Goal: Task Accomplishment & Management: Use online tool/utility

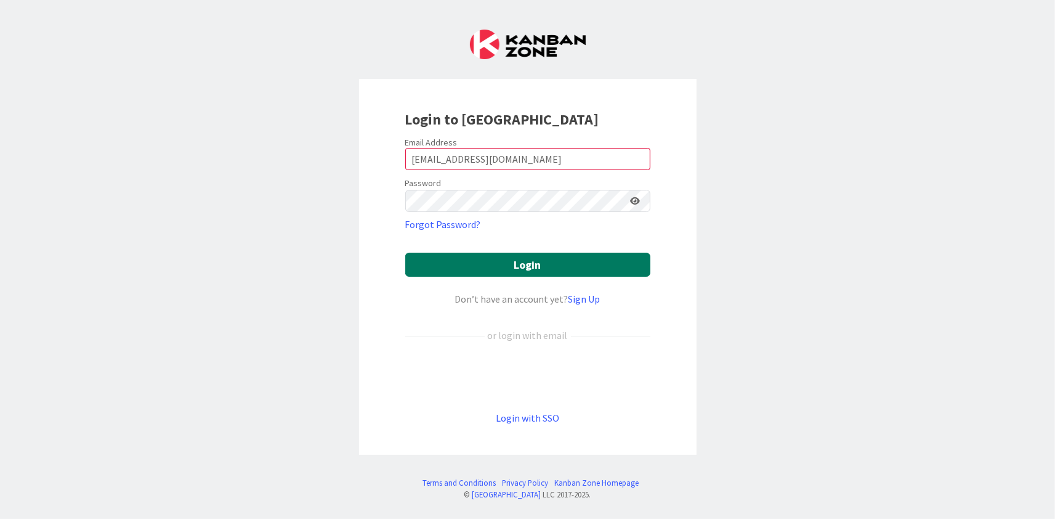
type input "[EMAIL_ADDRESS][DOMAIN_NAME]"
click at [520, 263] on button "Login" at bounding box center [527, 265] width 245 height 24
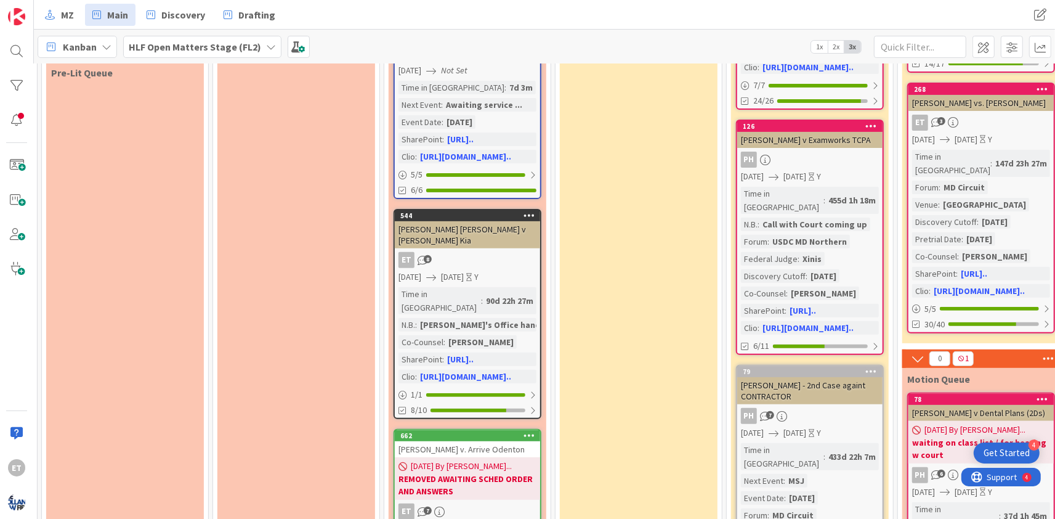
scroll to position [373, 337]
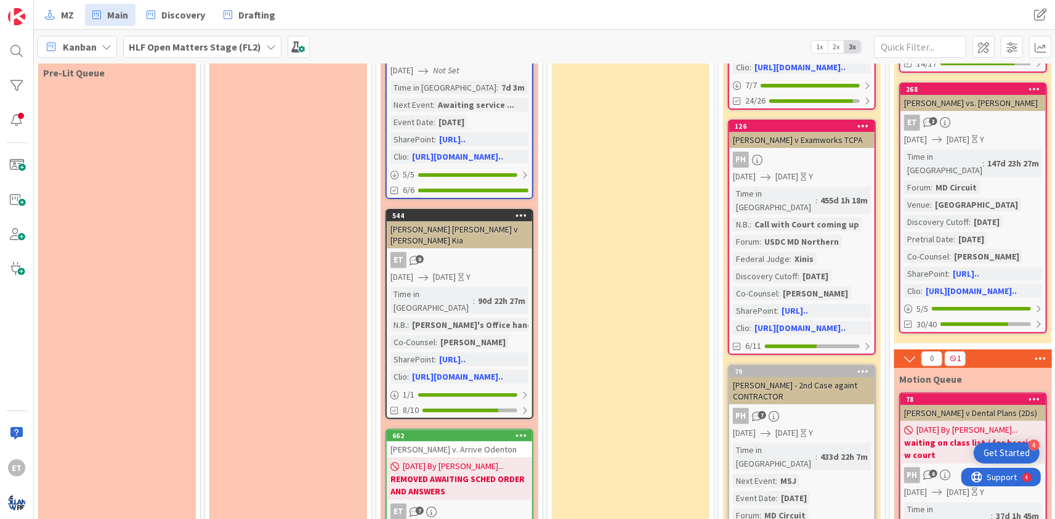
click at [430, 441] on div "[PERSON_NAME] v. Arrive Odenton" at bounding box center [459, 449] width 145 height 16
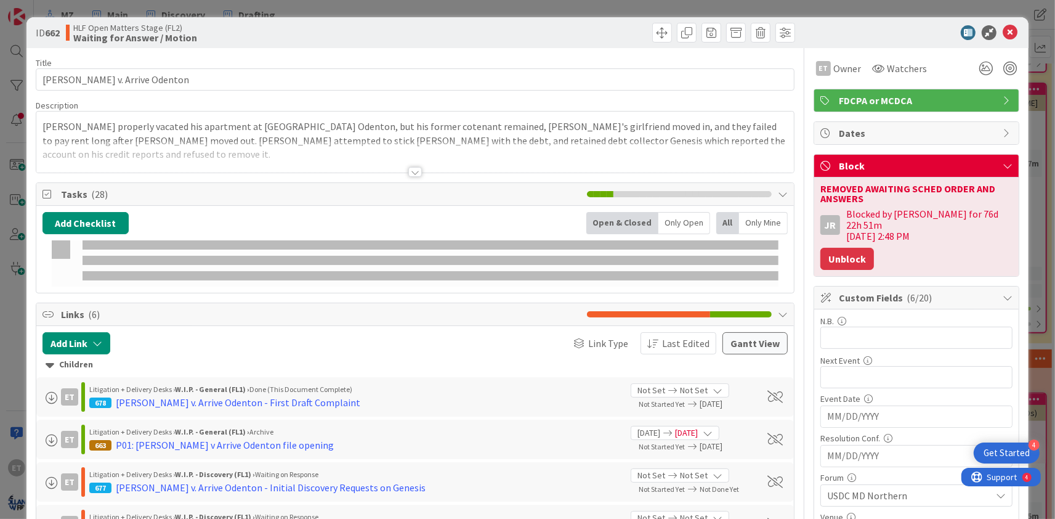
click at [855, 248] on button "Unblock" at bounding box center [847, 259] width 54 height 22
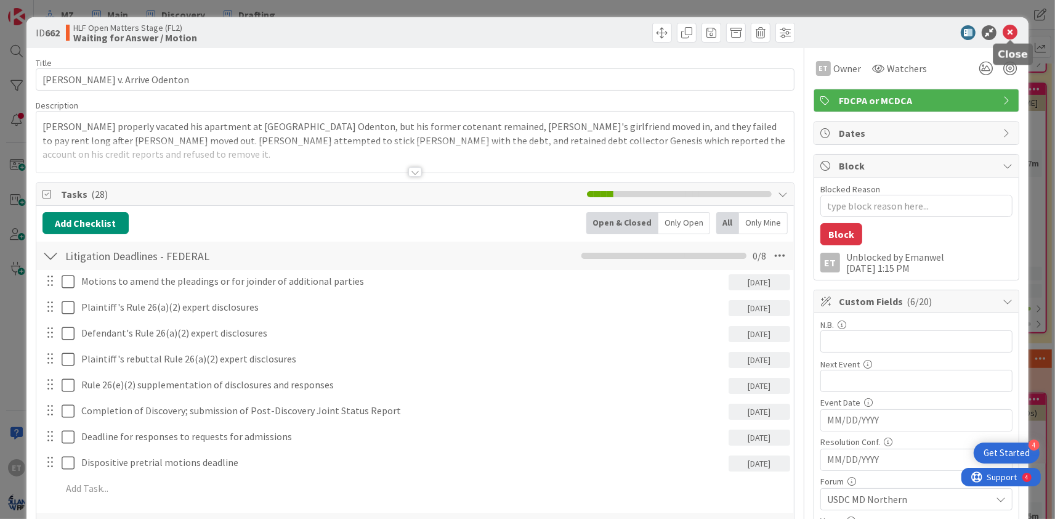
click at [1008, 32] on icon at bounding box center [1010, 32] width 15 height 15
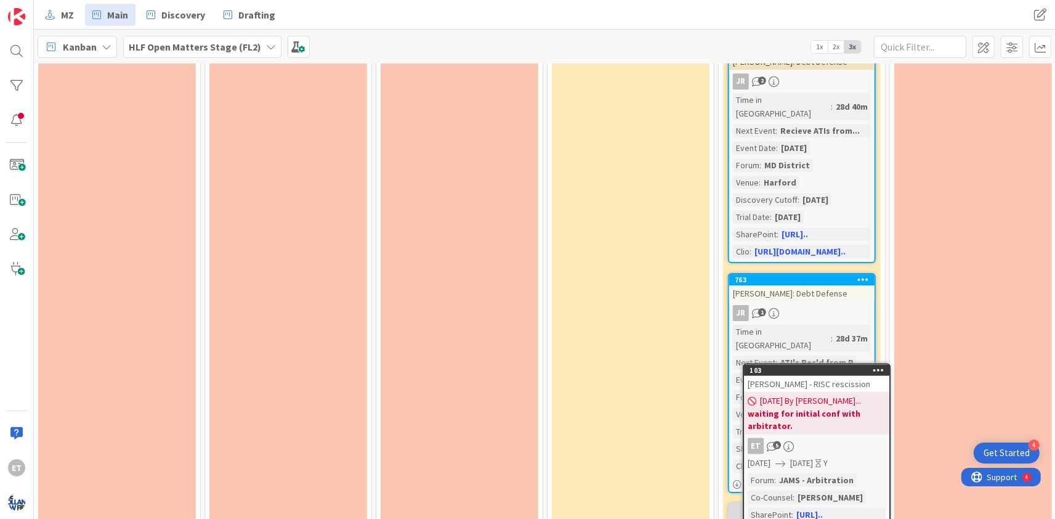
scroll to position [3639, 337]
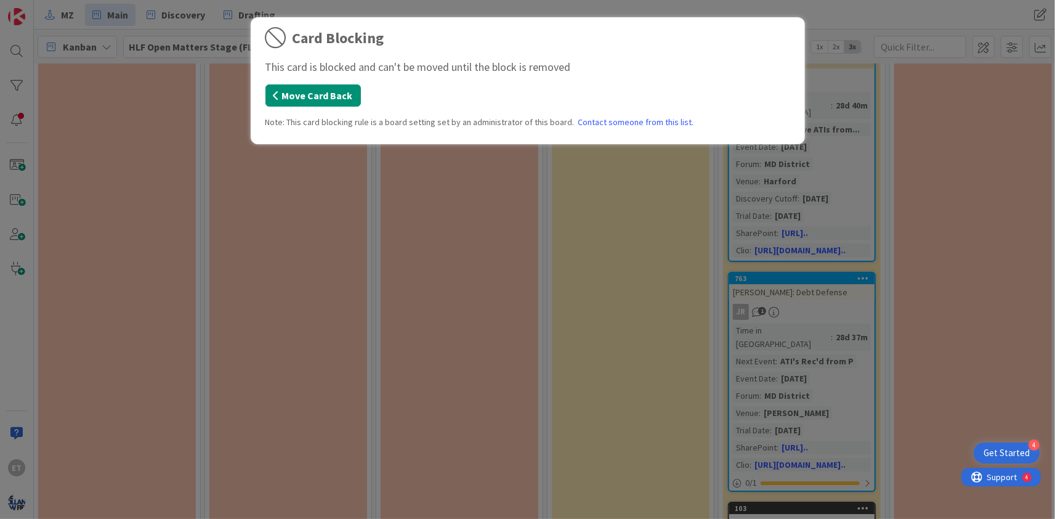
click at [341, 99] on button "Move Card Back" at bounding box center [312, 95] width 95 height 22
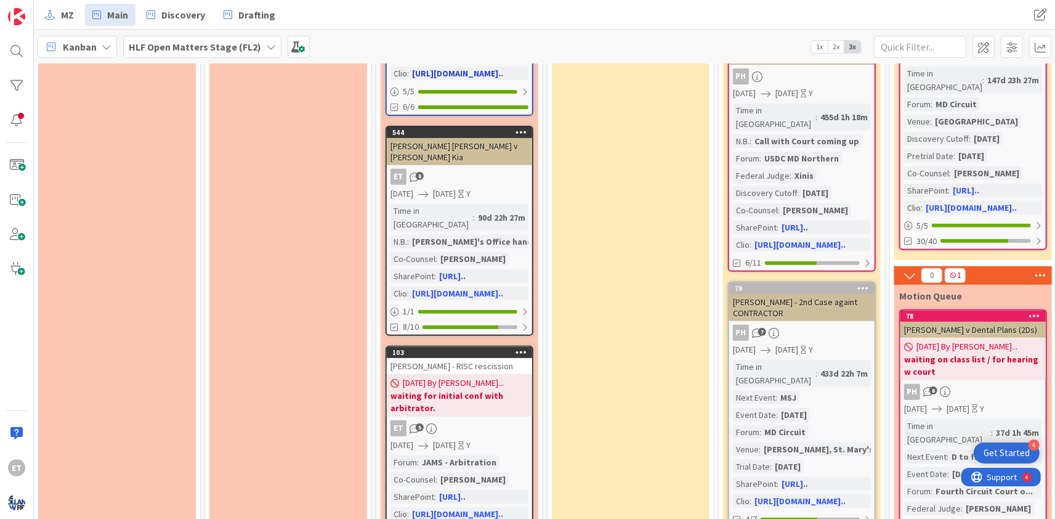
scroll to position [509, 337]
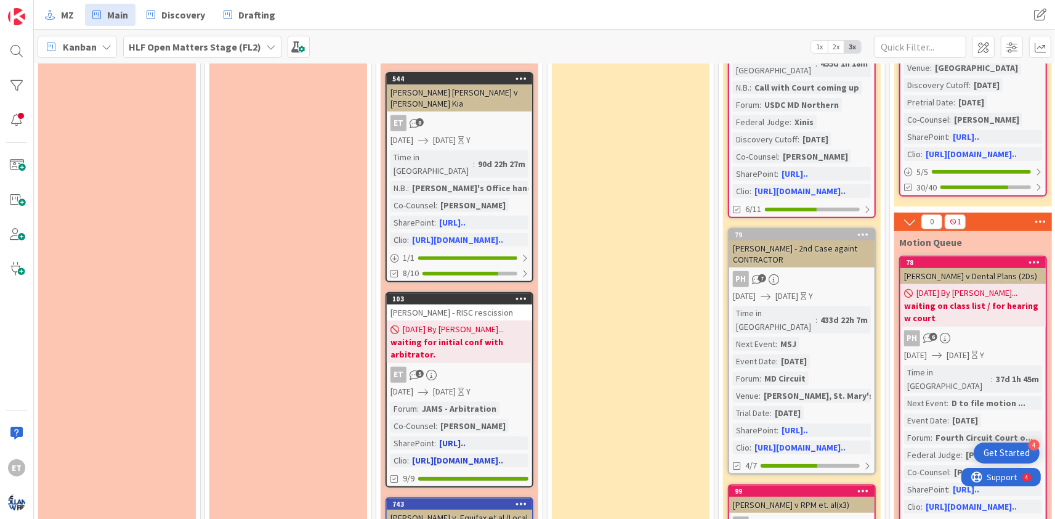
click at [460, 336] on b "waiting for initial conf with arbitrator." at bounding box center [459, 348] width 138 height 25
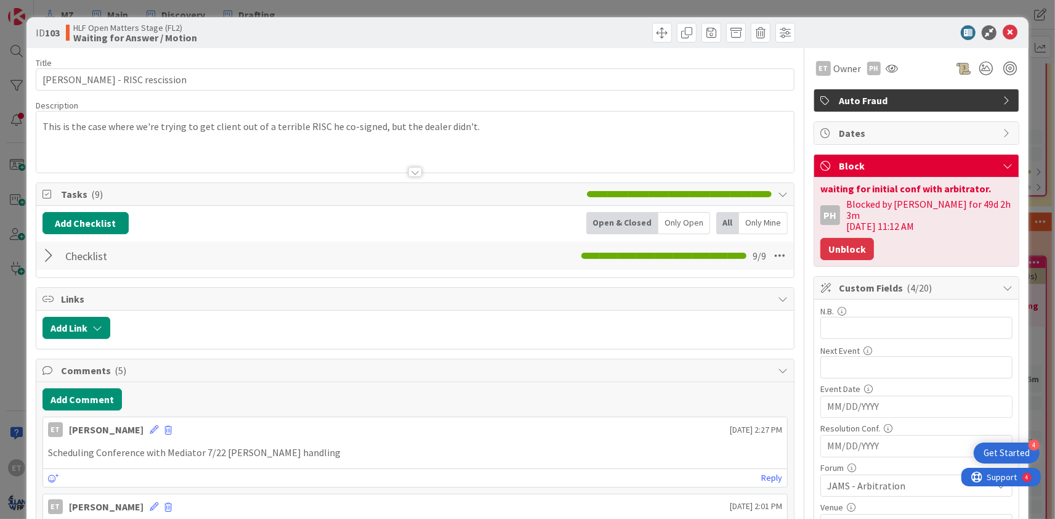
click at [848, 238] on button "Unblock" at bounding box center [847, 249] width 54 height 22
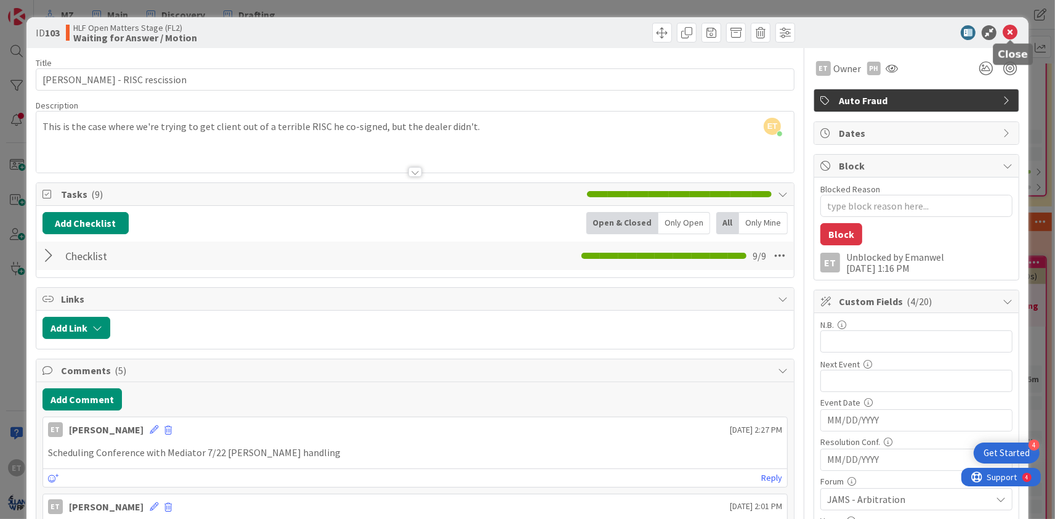
click at [1009, 33] on icon at bounding box center [1010, 32] width 15 height 15
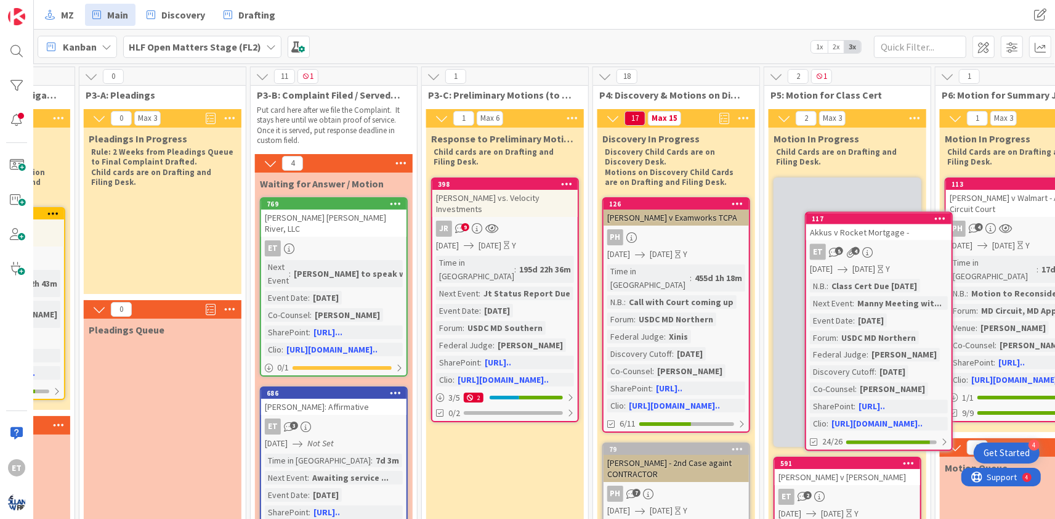
scroll to position [0, 466]
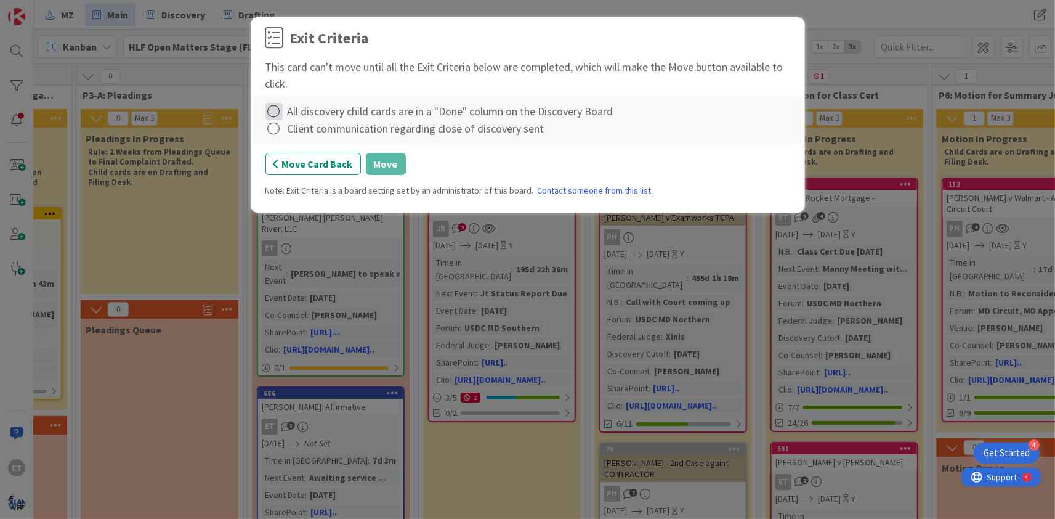
click at [275, 111] on icon at bounding box center [273, 111] width 17 height 17
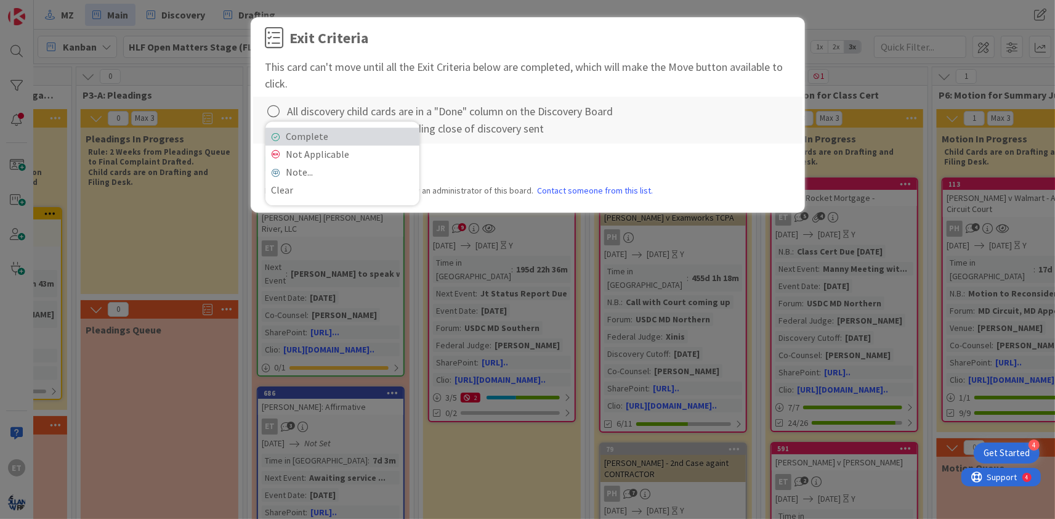
click at [283, 135] on link "Complete" at bounding box center [342, 136] width 154 height 18
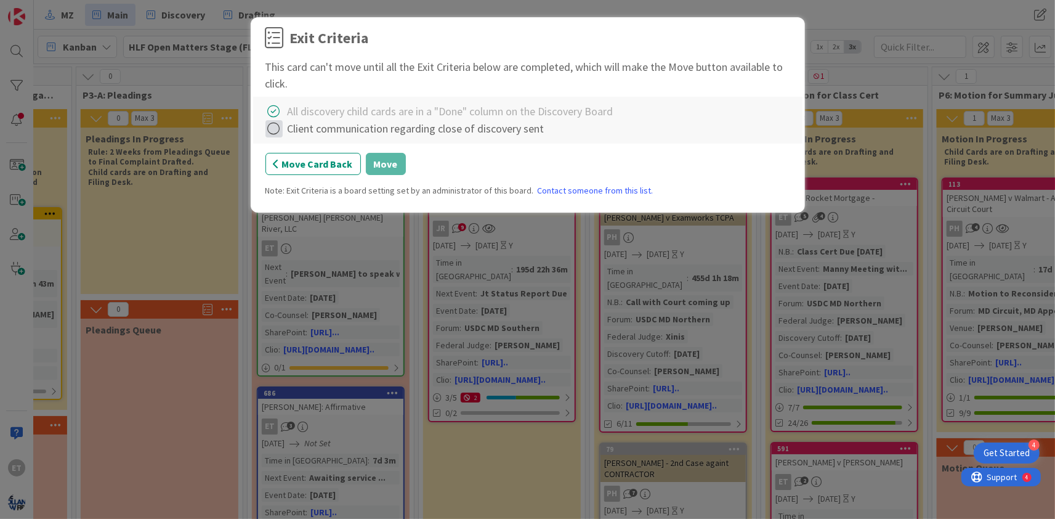
click at [279, 129] on icon at bounding box center [273, 128] width 17 height 17
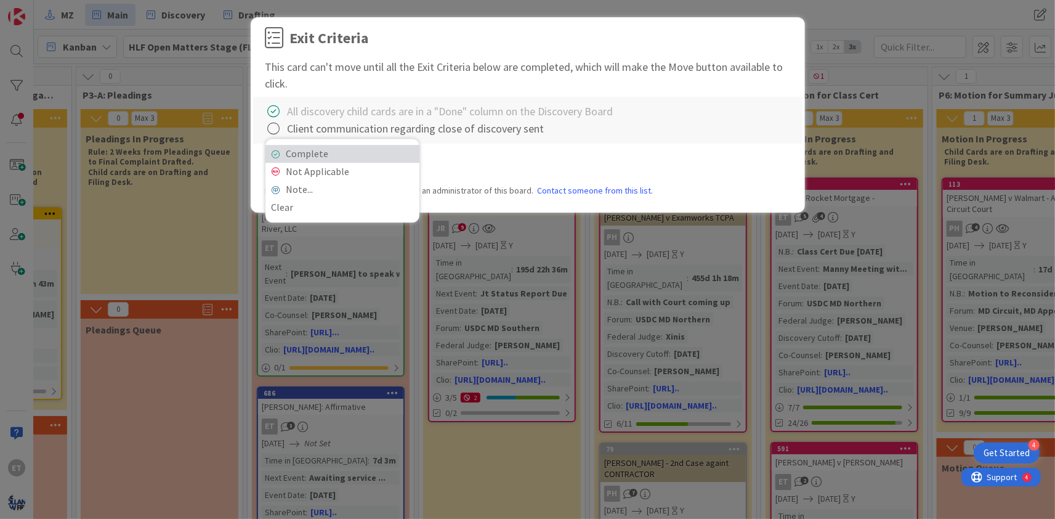
click at [294, 153] on link "Complete" at bounding box center [342, 154] width 154 height 18
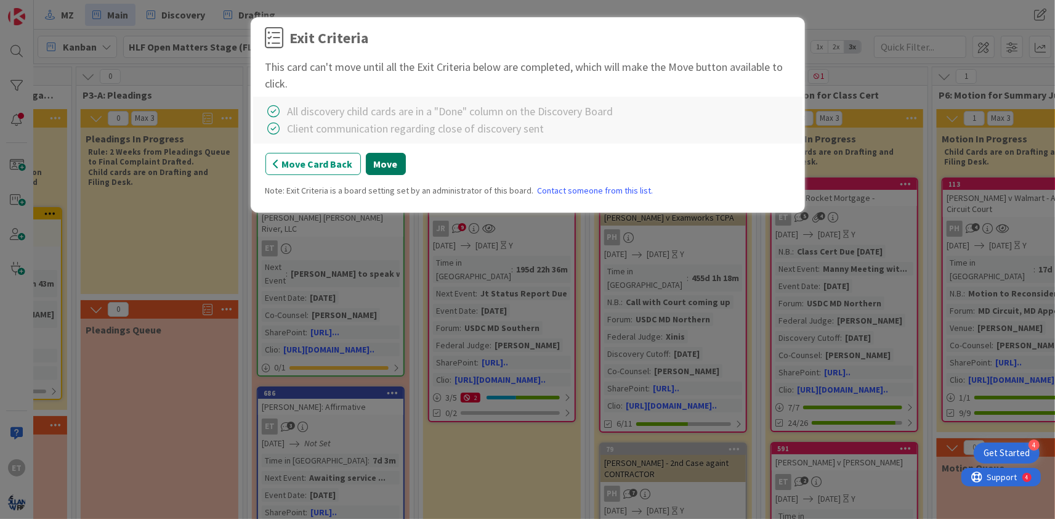
click at [375, 162] on button "Move" at bounding box center [386, 164] width 40 height 22
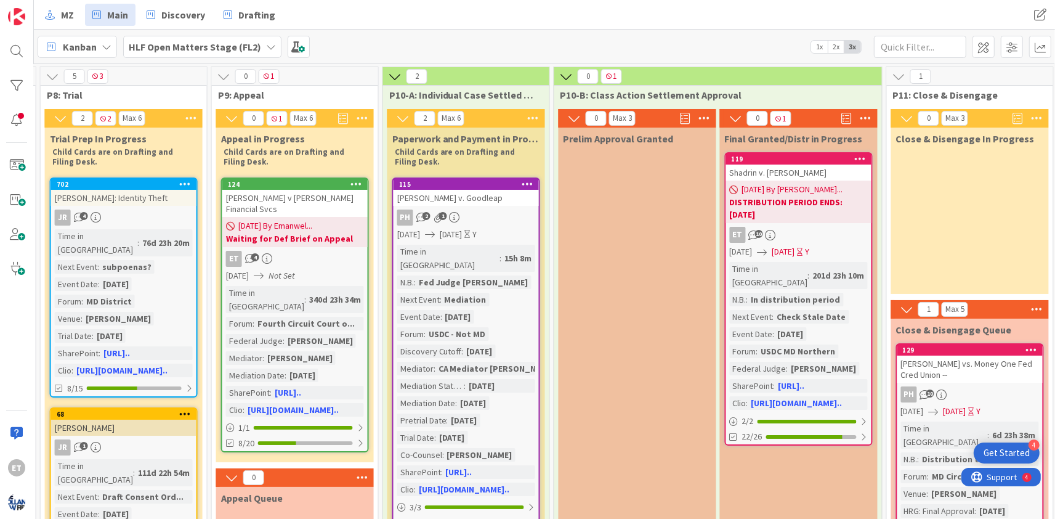
scroll to position [0, 1702]
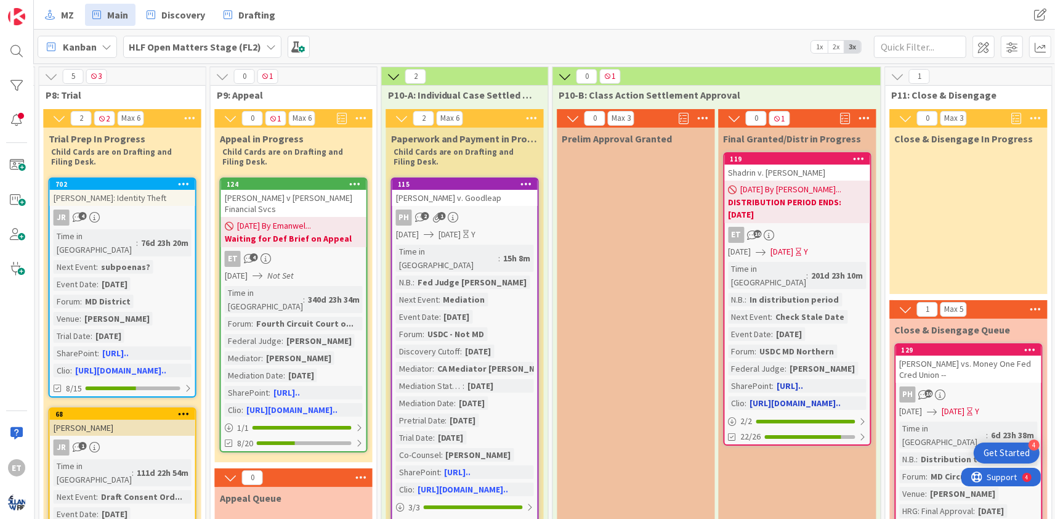
click at [793, 203] on b "DISTRIBUTION PERIOD ENDS: [DATE]" at bounding box center [798, 208] width 138 height 25
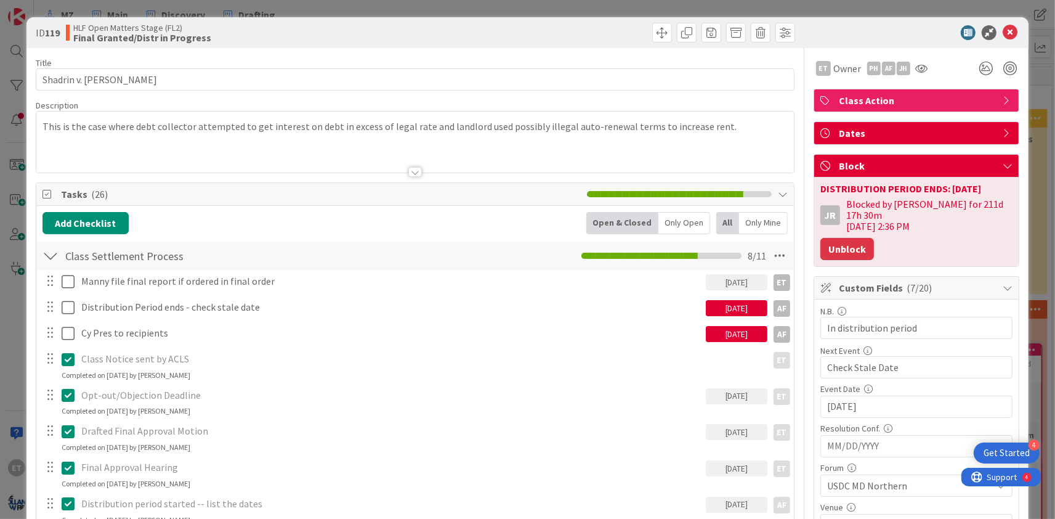
click at [855, 240] on button "Unblock" at bounding box center [847, 249] width 54 height 22
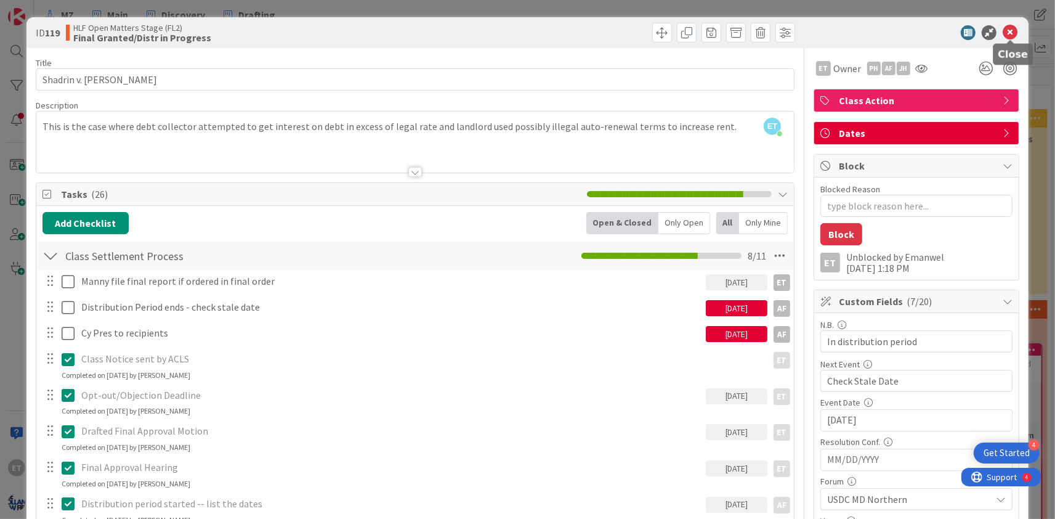
click at [1012, 31] on icon at bounding box center [1010, 32] width 15 height 15
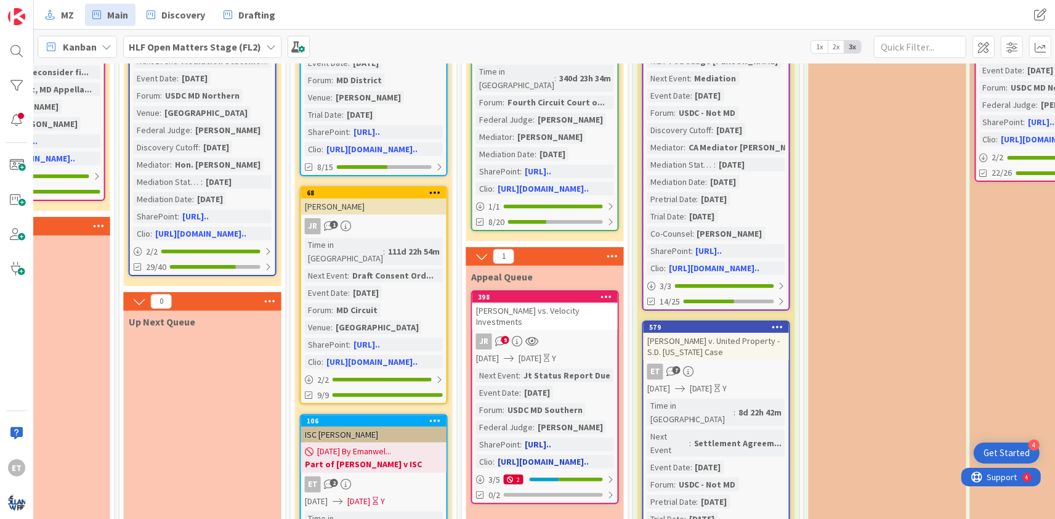
scroll to position [224, 1450]
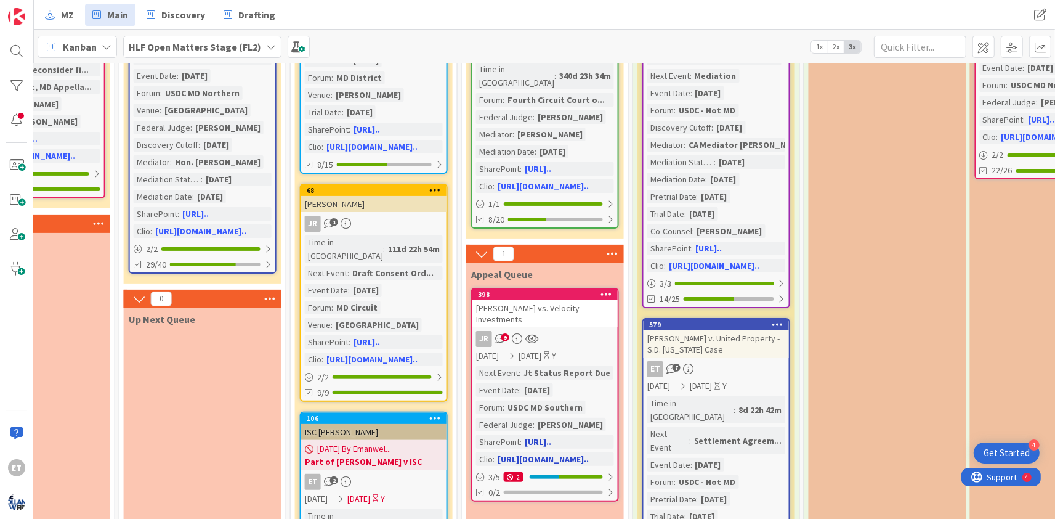
click at [567, 308] on div "[PERSON_NAME] vs. Velocity Investments" at bounding box center [544, 313] width 145 height 27
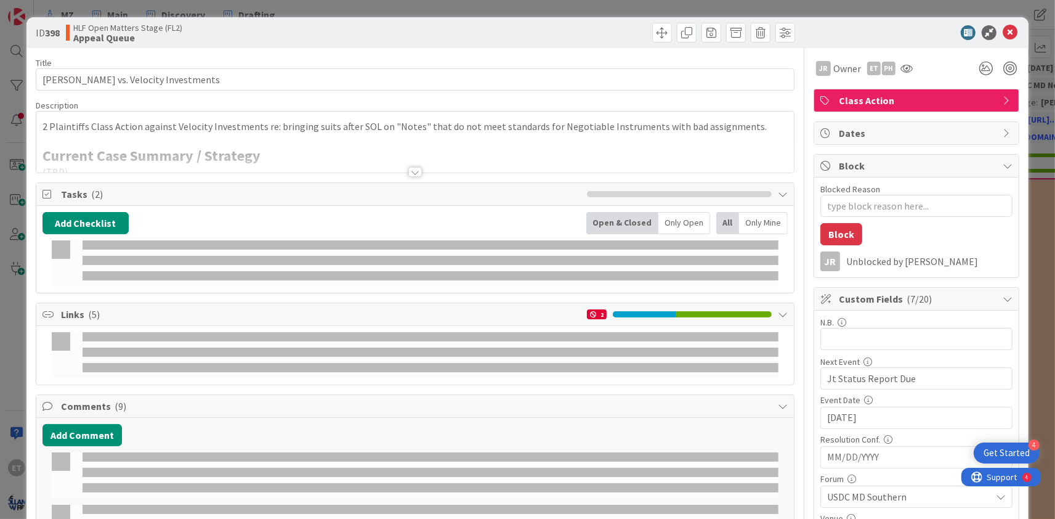
type textarea "x"
click at [849, 200] on textarea "Blocked Reason" at bounding box center [916, 206] width 192 height 22
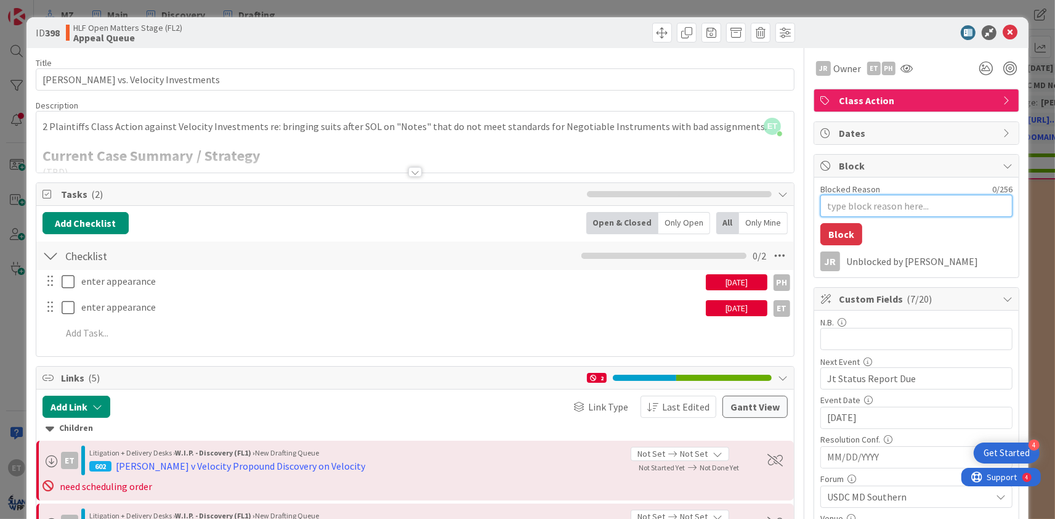
type textarea "A"
type textarea "x"
type textarea "Aw"
type textarea "x"
type textarea "Awi"
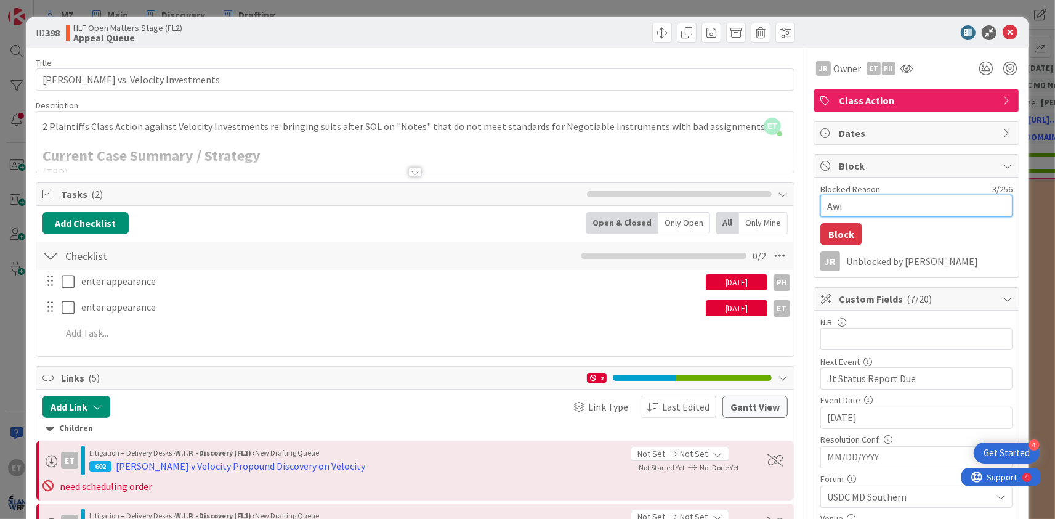
type textarea "x"
type textarea "Aw"
type textarea "x"
type textarea "Awa"
type textarea "x"
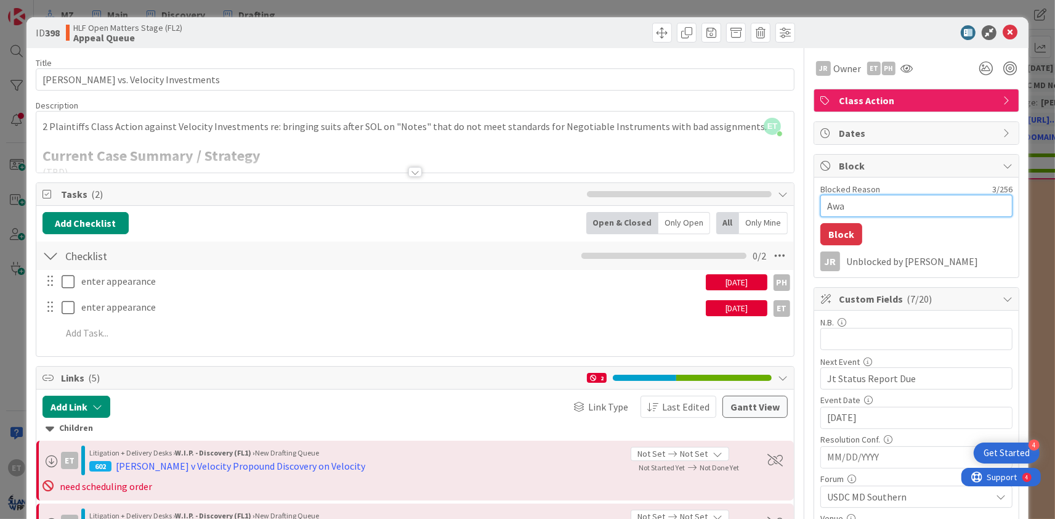
type textarea "Awai"
type textarea "x"
type textarea "Await"
type textarea "x"
type textarea "Awaiti"
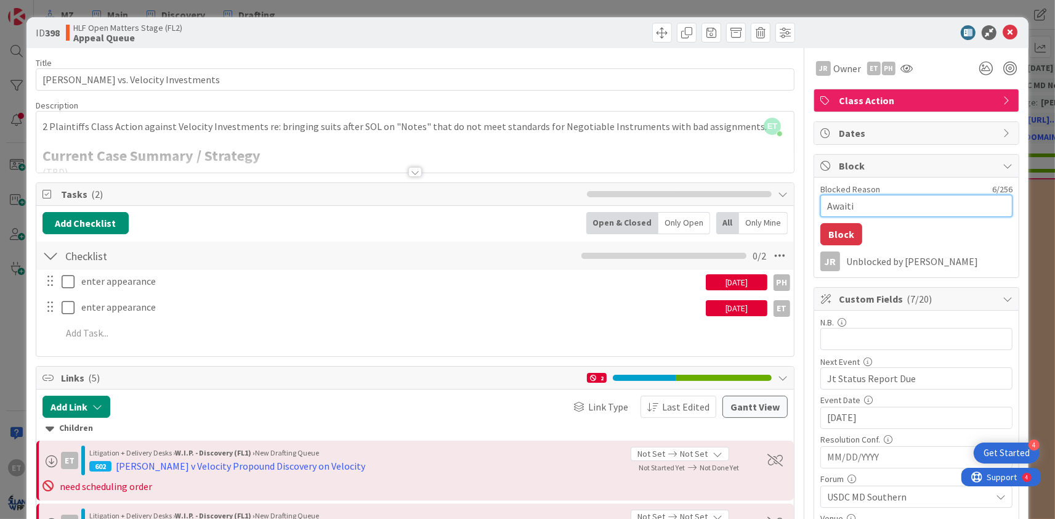
type textarea "x"
type textarea "Awaitin"
type textarea "x"
type textarea "Awaiting"
type textarea "x"
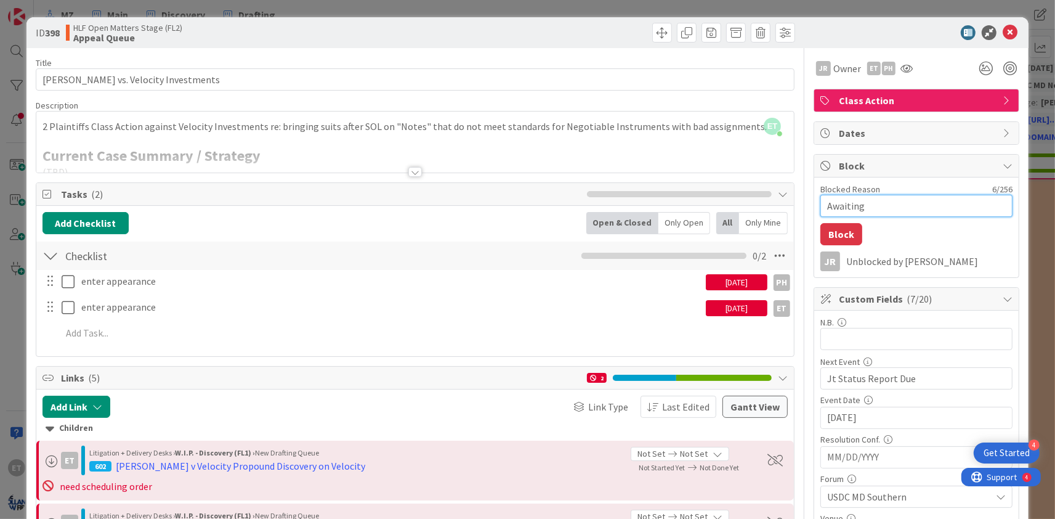
type textarea "Awaiting"
type textarea "x"
type textarea "Awaiting D"
type textarea "x"
type textarea "Awaiting De"
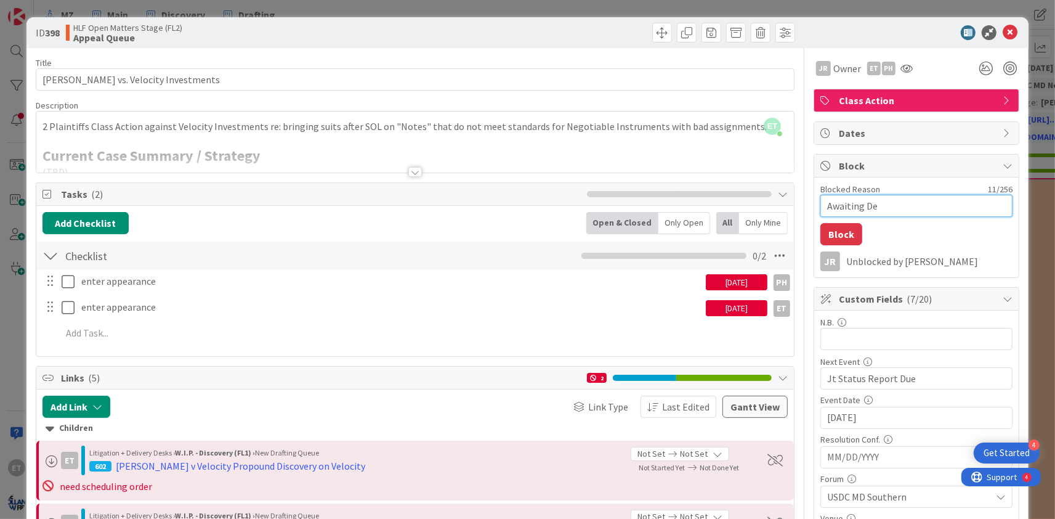
type textarea "x"
type textarea "Awaiting Def"
type textarea "x"
type textarea "Awaiting Defe"
type textarea "x"
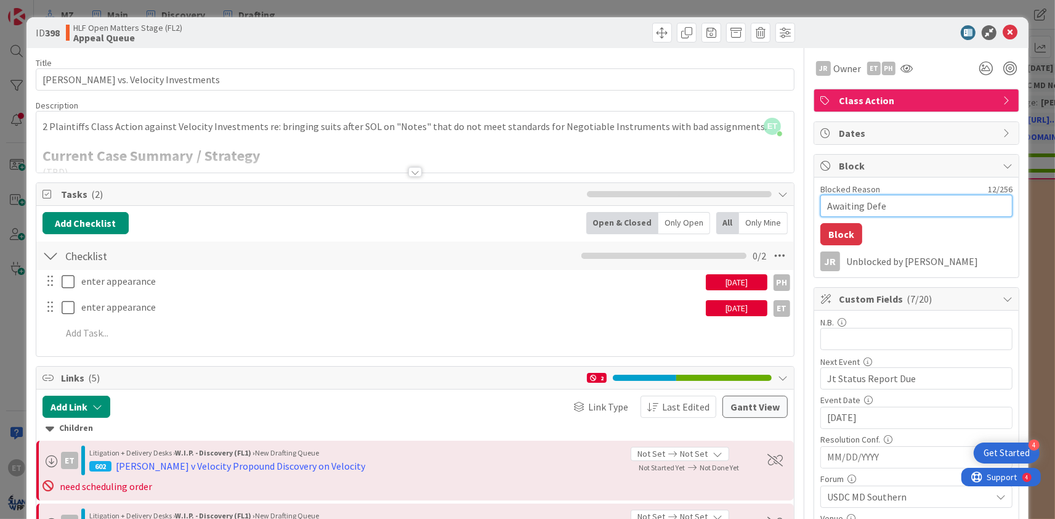
type textarea "Awaiting Defen"
type textarea "x"
type textarea "Awaiting Defend"
type textarea "x"
type textarea "Awaiting Defenda"
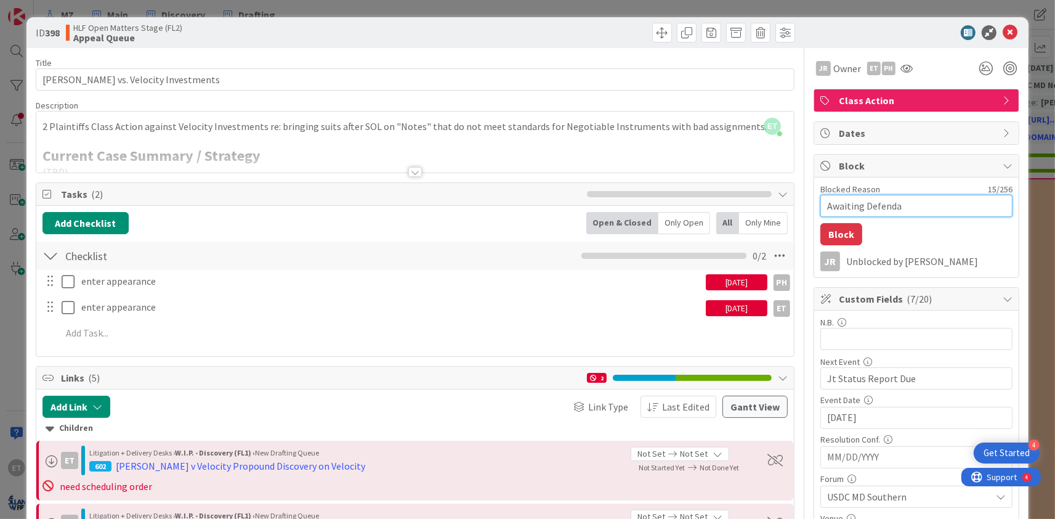
type textarea "x"
type textarea "Awaiting Defendant"
type textarea "x"
type textarea "Awaiting Defendant"
type textarea "x"
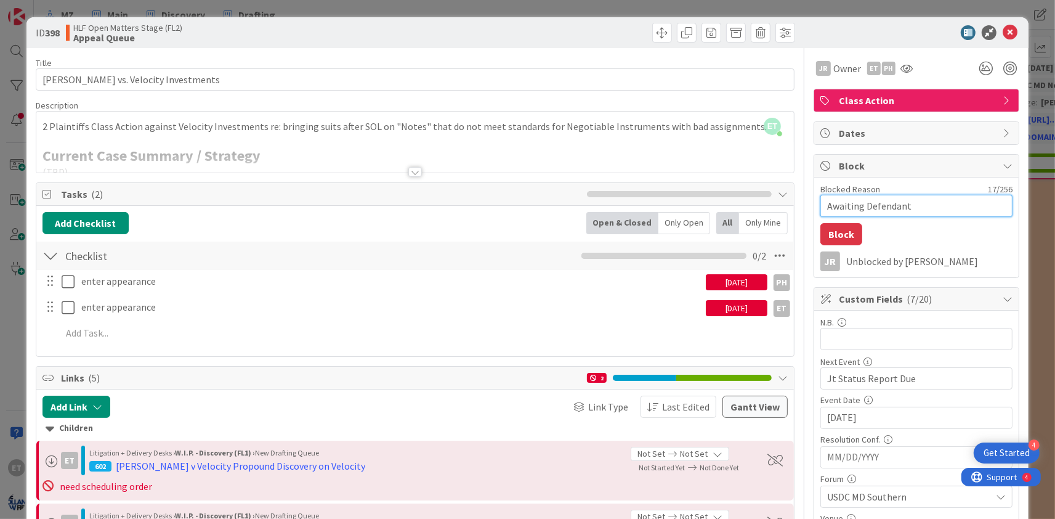
type textarea "Awaiting Defendant B"
type textarea "x"
type textarea "Awaiting Defendant Br"
type textarea "x"
type textarea "Awaiting Defendant Bri"
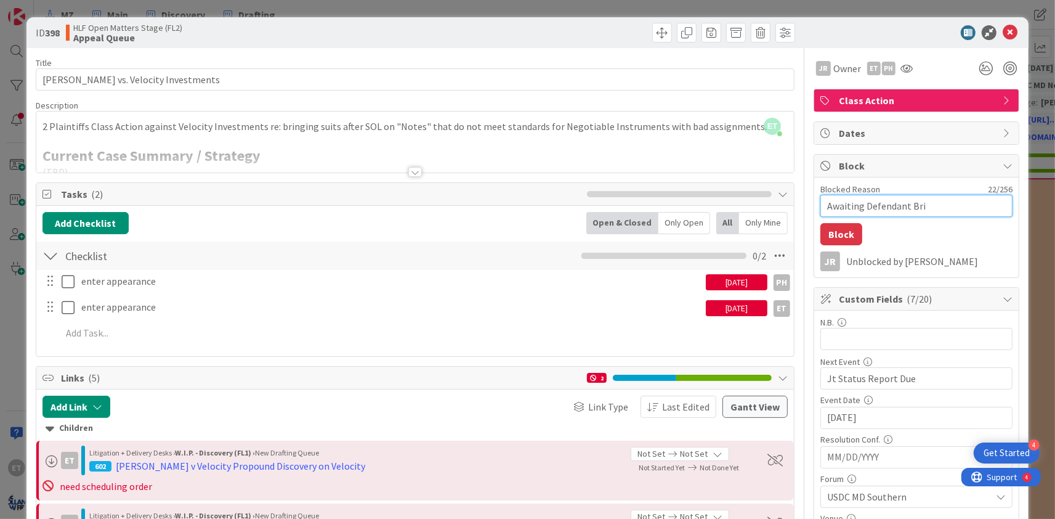
type textarea "x"
type textarea "Awaiting Defendant [PERSON_NAME]"
type textarea "x"
type textarea "Awaiting Defendant Brief"
type textarea "x"
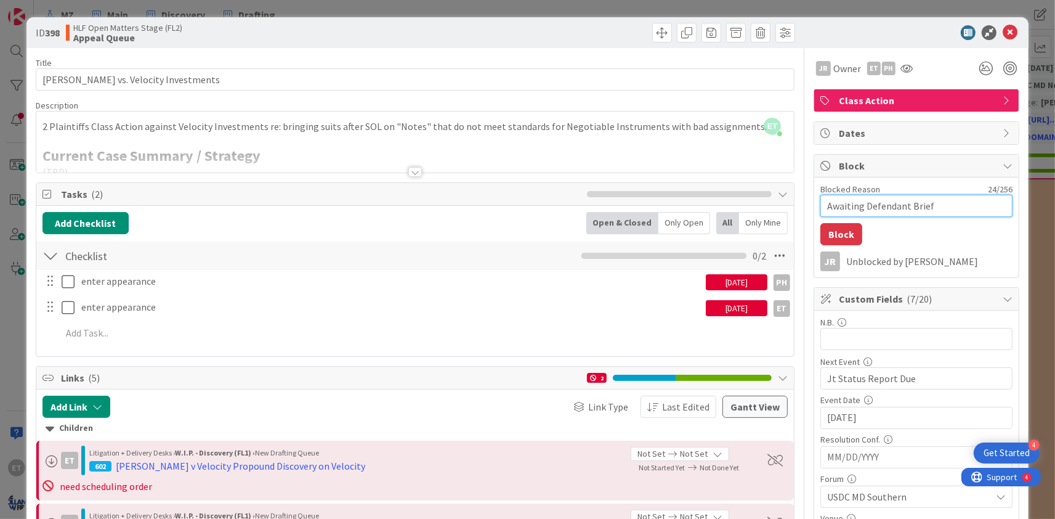
type textarea "Awaiting Defendant [PERSON_NAME]"
type textarea "x"
type textarea "Awaiting Defendant Bri"
type textarea "x"
type textarea "Awaiting Defendant Br"
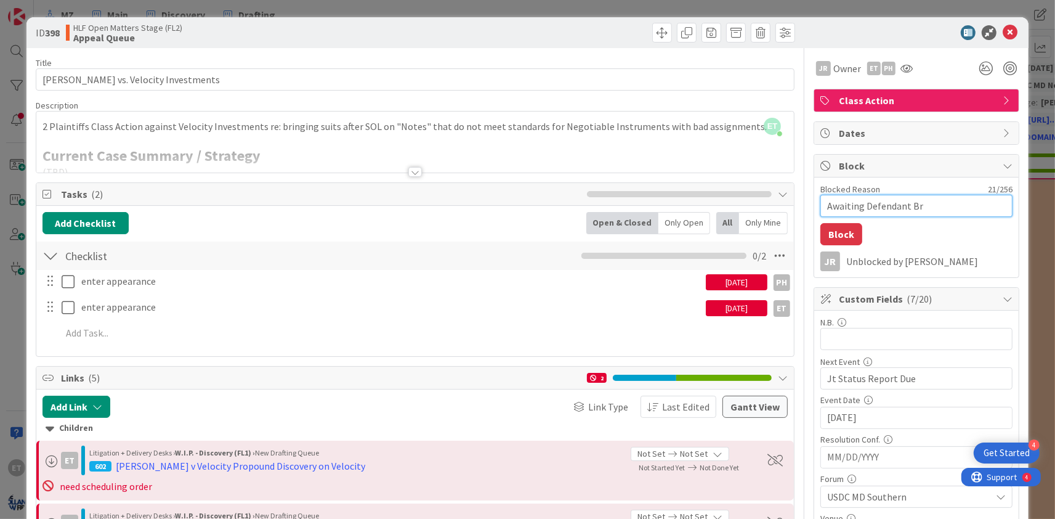
type textarea "x"
type textarea "Awaiting Defendant B"
type textarea "x"
type textarea "Awaiting Defendant"
type textarea "x"
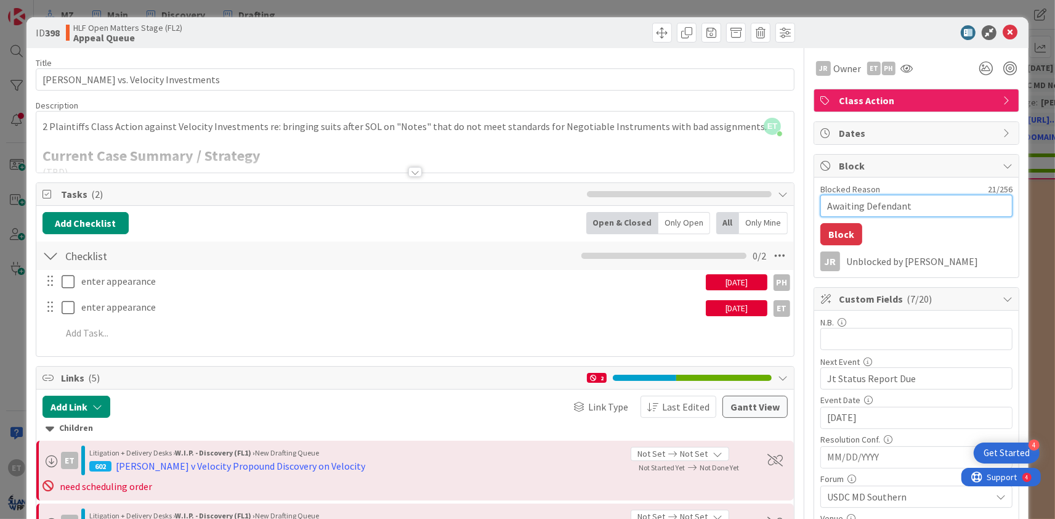
type textarea "Awaiting Defendant"
type textarea "x"
type textarea "Awaiting Defendan"
type textarea "x"
type textarea "Awaiting Defenda"
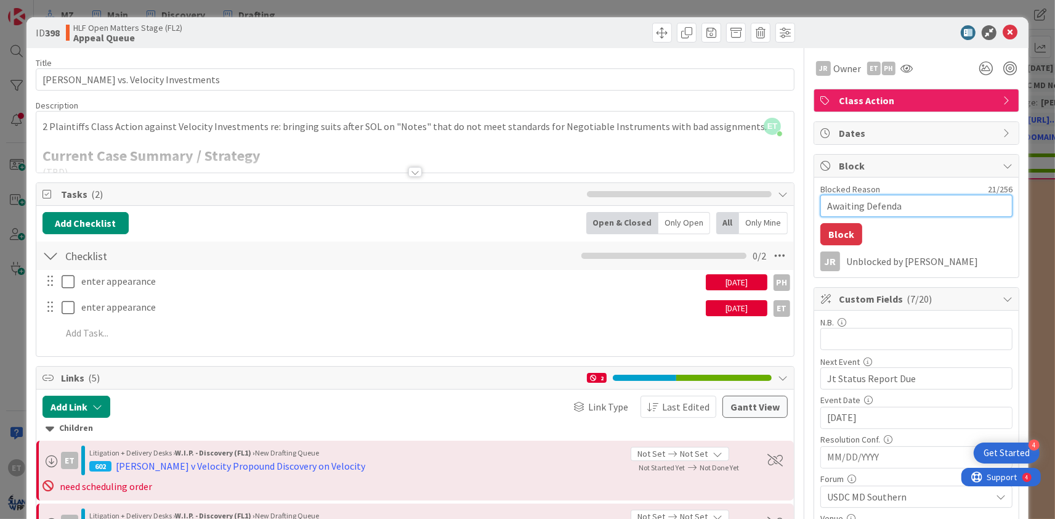
type textarea "x"
type textarea "Awaiting Defend"
type textarea "x"
type textarea "Awaiting Defen"
type textarea "x"
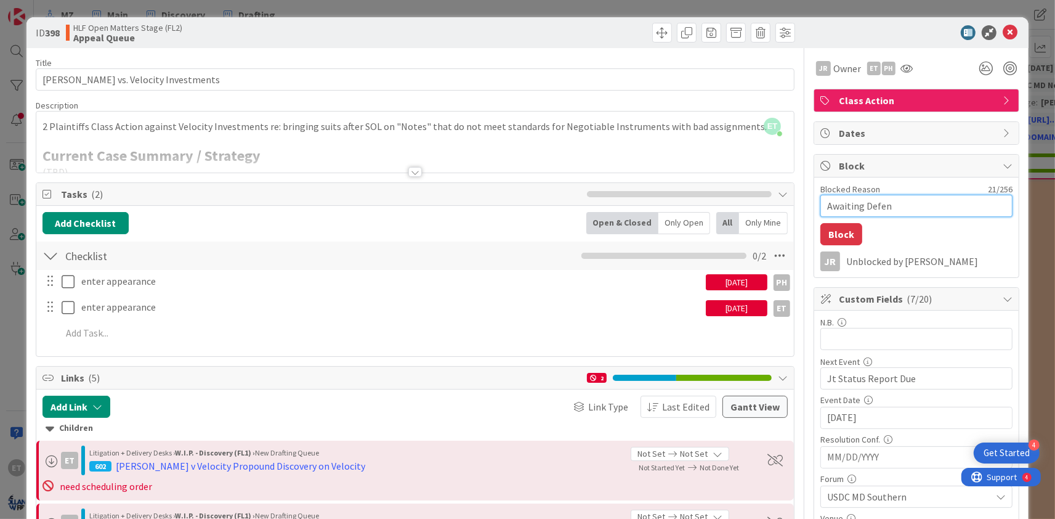
type textarea "Awaiting Defe"
type textarea "x"
type textarea "Awaiting Def"
type textarea "x"
type textarea "Awaiting De"
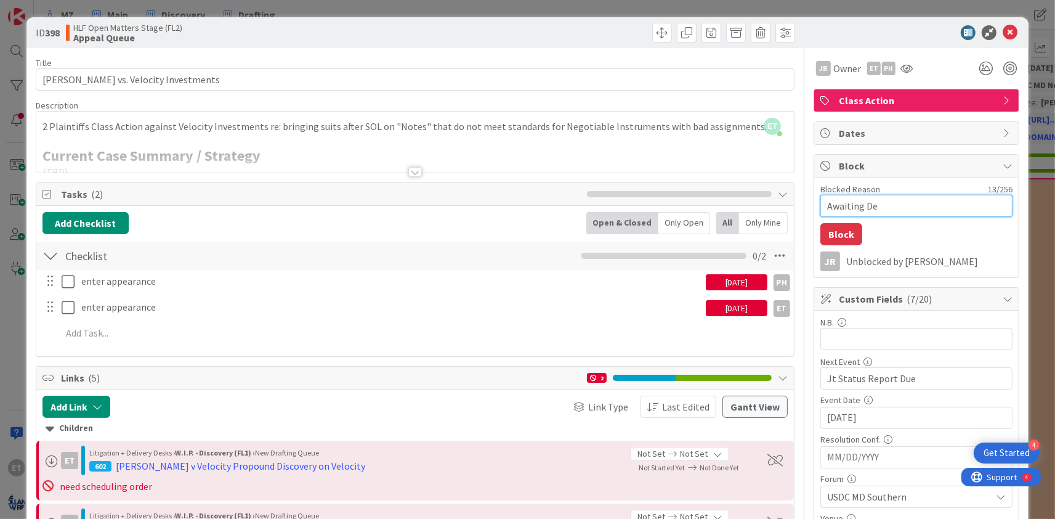
type textarea "x"
type textarea "Awaiting D"
type textarea "x"
type textarea "Awaiting"
type textarea "x"
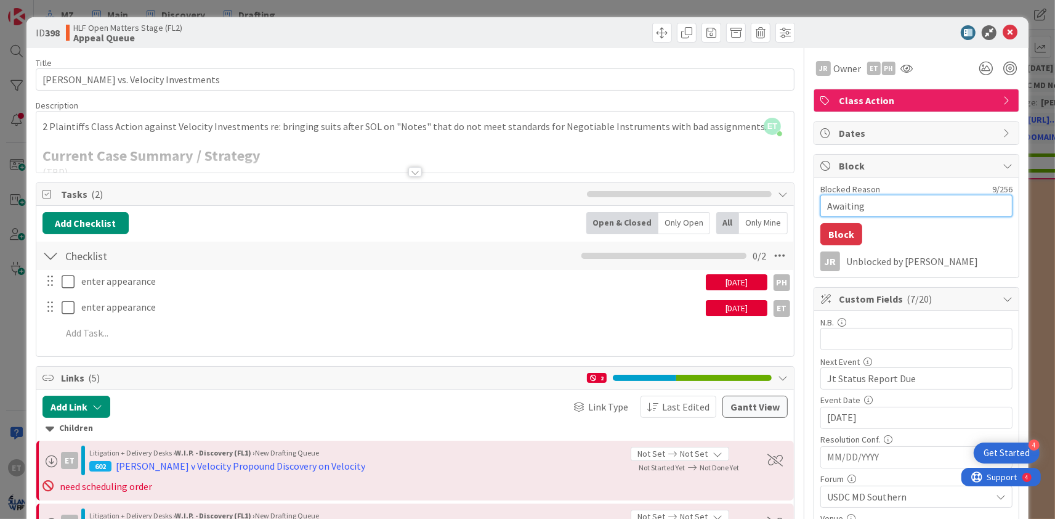
type textarea "Awaiting A"
type textarea "x"
type textarea "Awaiting Ap"
type textarea "x"
type textarea "Awaiting App"
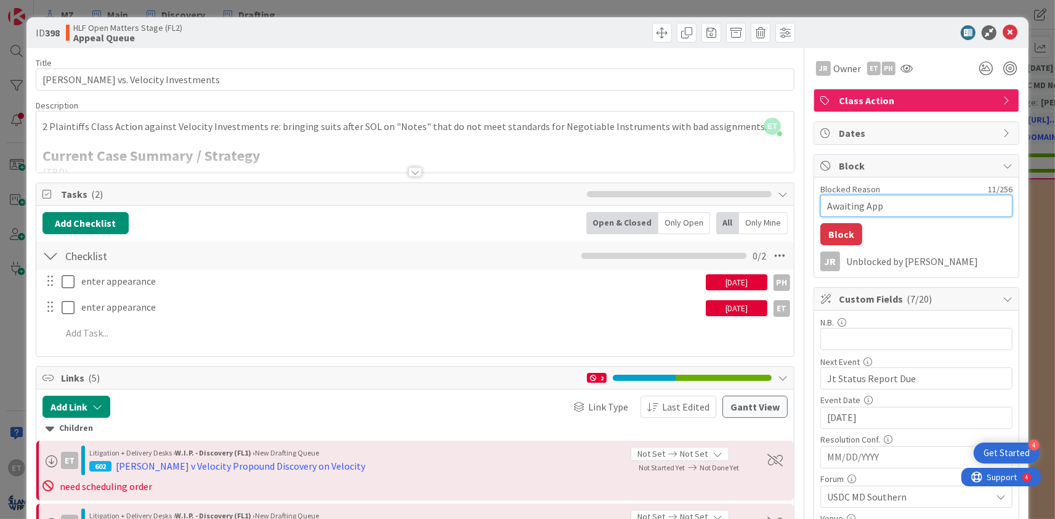
type textarea "x"
type textarea "Awaiting Appe"
type textarea "x"
type textarea "Awaiting [PERSON_NAME]"
type textarea "x"
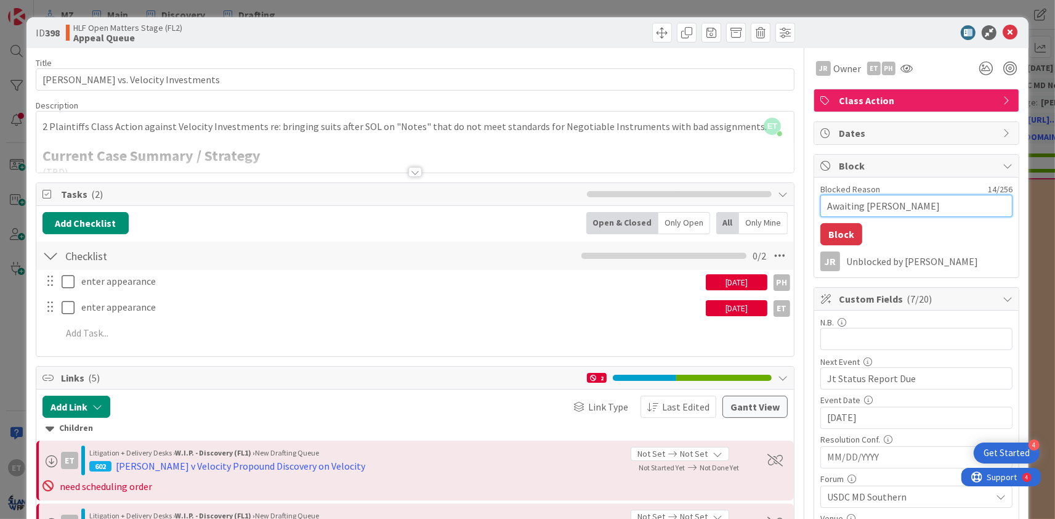
type textarea "Awaiting [PERSON_NAME]"
type textarea "x"
type textarea "Awaiting Appella"
type textarea "x"
type textarea "Awaiting Appellan"
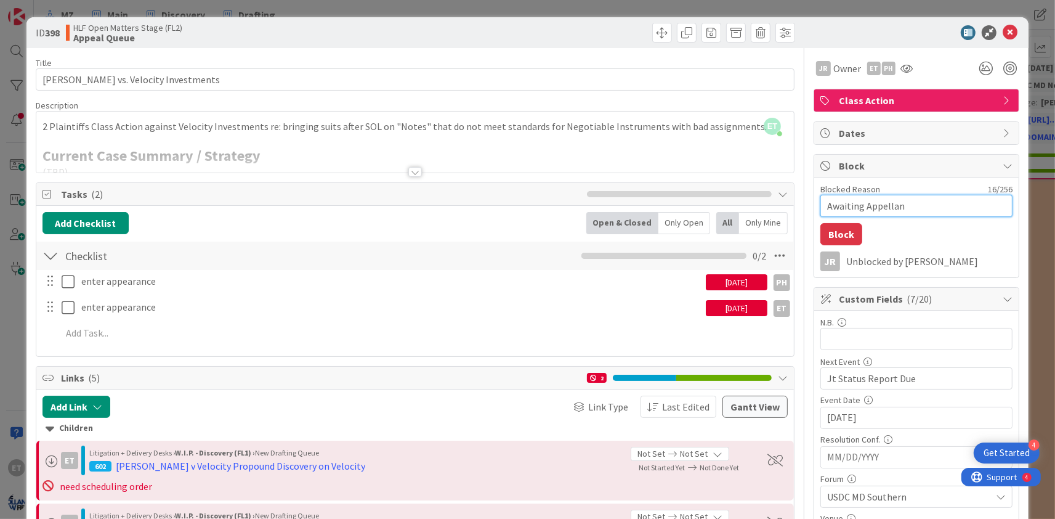
type textarea "x"
type textarea "Awaiting Appellant"
type textarea "x"
type textarea "Awaiting Appellant"
type textarea "x"
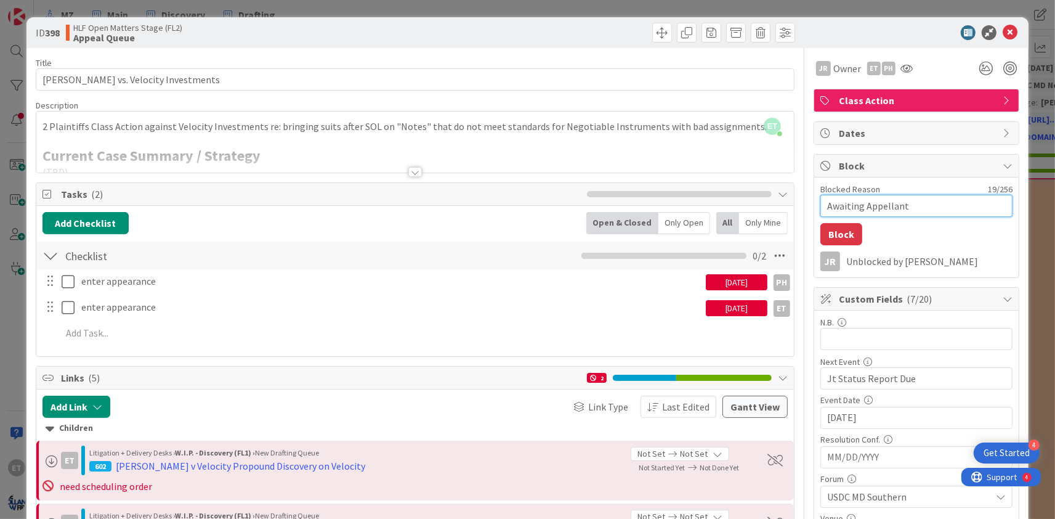
type textarea "Awaiting Appellant B"
type textarea "x"
type textarea "Awaiting Appellant Br"
type textarea "x"
type textarea "Awaiting Appellant Bri"
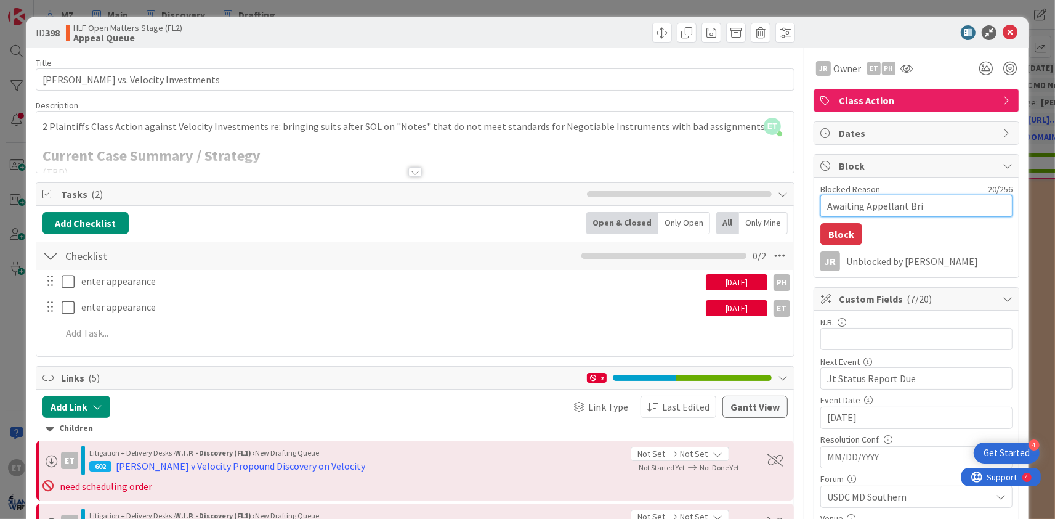
type textarea "x"
type textarea "Awaiting Appellant Brie"
type textarea "x"
type textarea "Awaiting Appellant Brief"
type textarea "x"
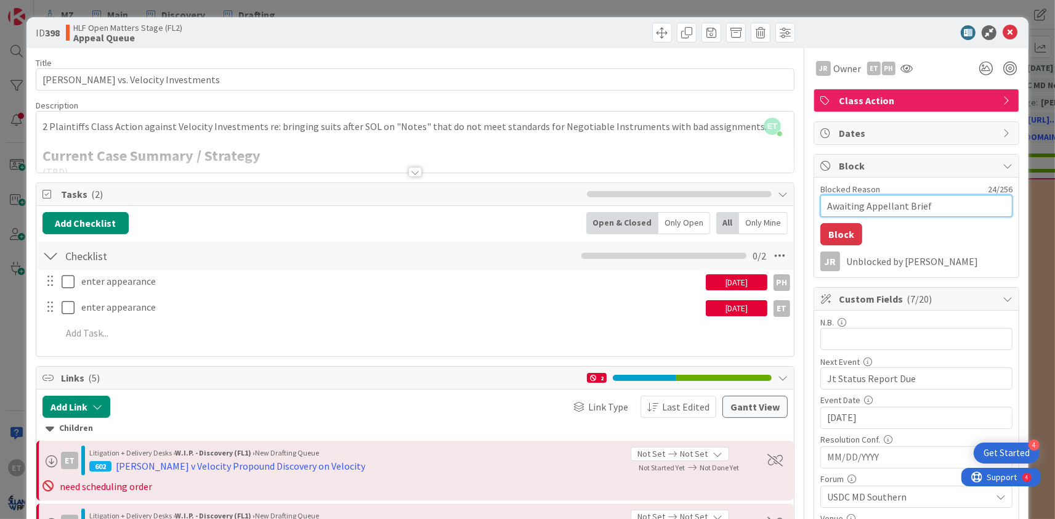
type textarea "Awaiting Appellant Brief,"
type textarea "x"
type textarea "Awaiting Appellant Brief,"
type textarea "x"
type textarea "Awaiting Appellant Brief,"
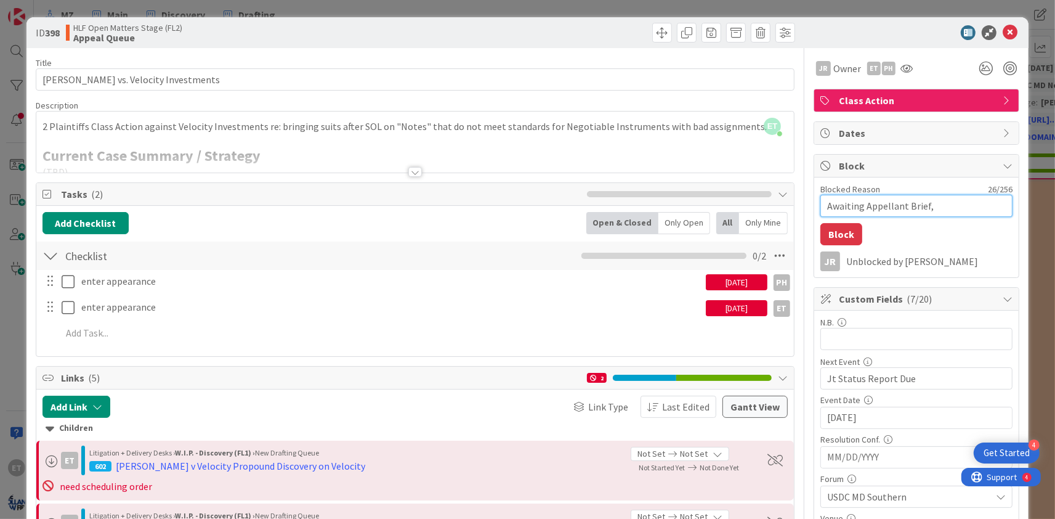
type textarea "x"
type textarea "Awaiting Appellant Brief"
type textarea "x"
type textarea "Awaiting Appellant Brief"
type textarea "x"
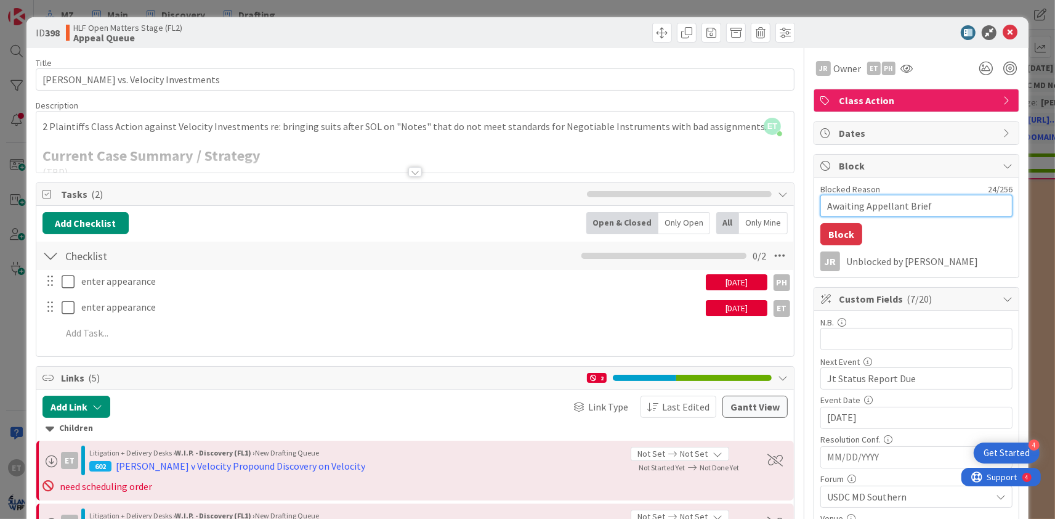
type textarea "Awaiting Appellant Brief o"
type textarea "x"
type textarea "Awaiting Appellant Brief on"
type textarea "x"
type textarea "Awaiting Appellant Brief on"
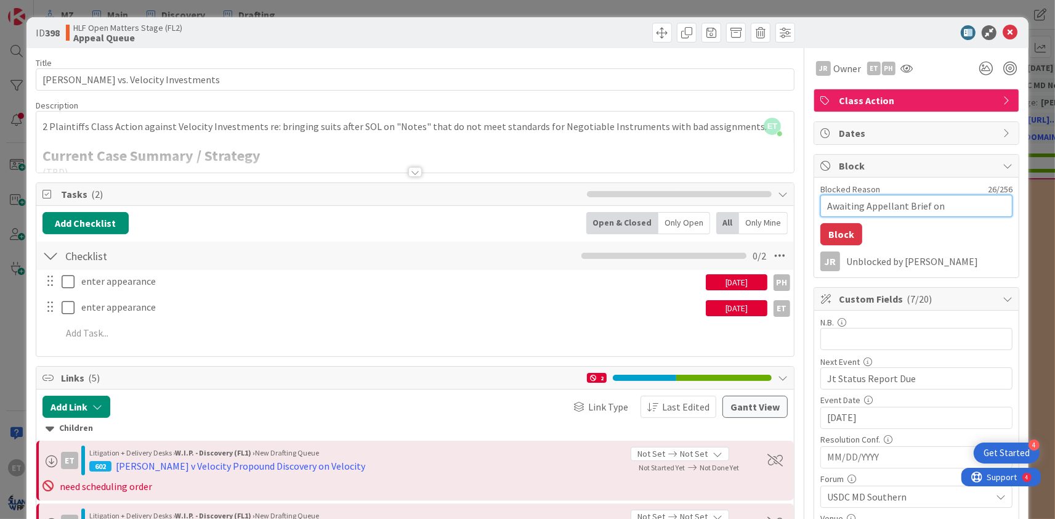
type textarea "x"
type textarea "Awaiting Appellant Brief on a"
type textarea "x"
type textarea "Awaiting Appellant Brief on ap"
type textarea "x"
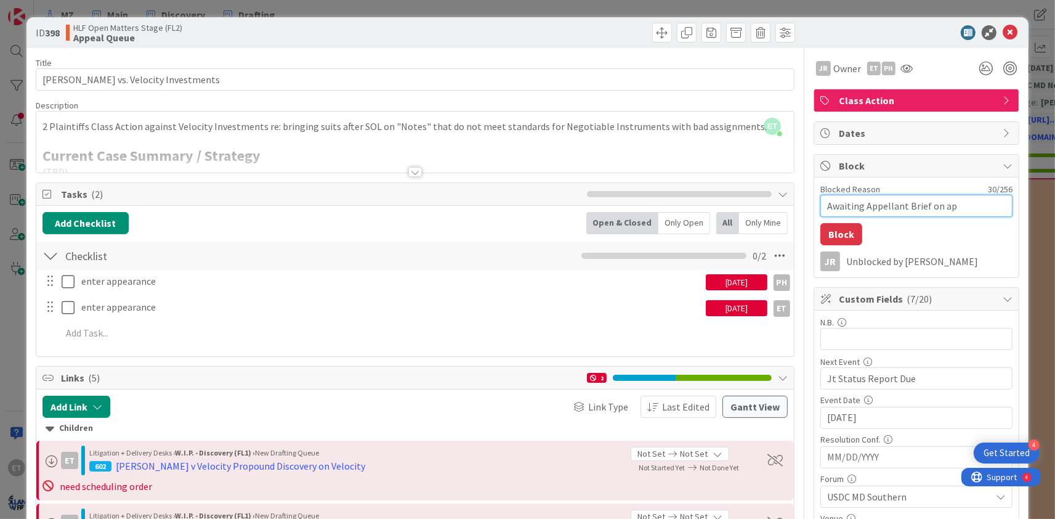
type textarea "Awaiting Appellant Brief on app"
type textarea "x"
type textarea "Awaiting Appellant Brief on appe"
type textarea "x"
type textarea "Awaiting Appellant Brief on appea"
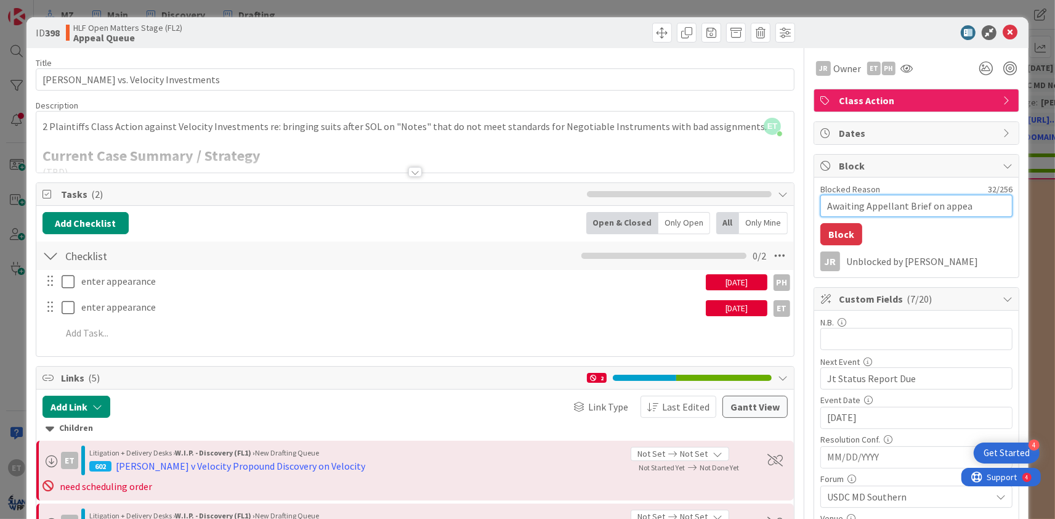
type textarea "x"
type textarea "Awaiting Appellant Brief on appeal"
type textarea "x"
type textarea "Awaiting Appellant Brief on appeal,"
type textarea "x"
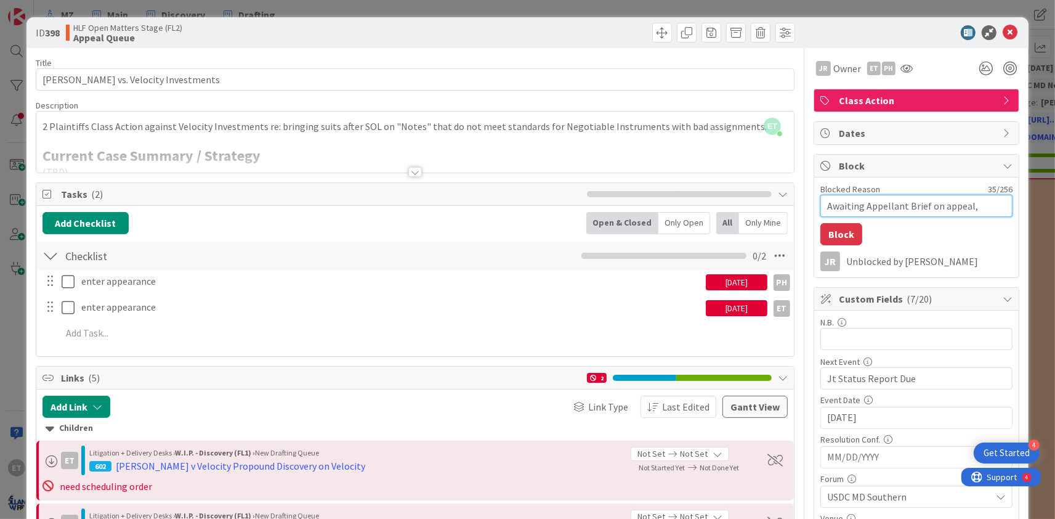
type textarea "Awaiting Appellant Brief on appeal,"
type textarea "x"
type textarea "Awaiting Appellant Brief on appeal, c"
type textarea "x"
type textarea "Awaiting Appellant Brief on appeal, ca"
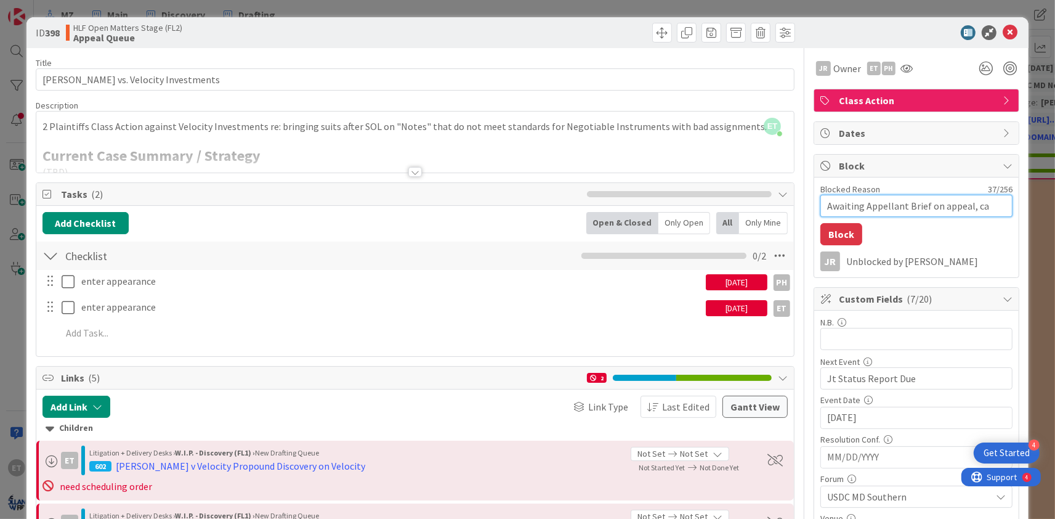
type textarea "x"
type textarea "Awaiting Appellant Brief on appeal, cas"
type textarea "x"
type textarea "Awaiting Appellant Brief on appeal, case"
type textarea "x"
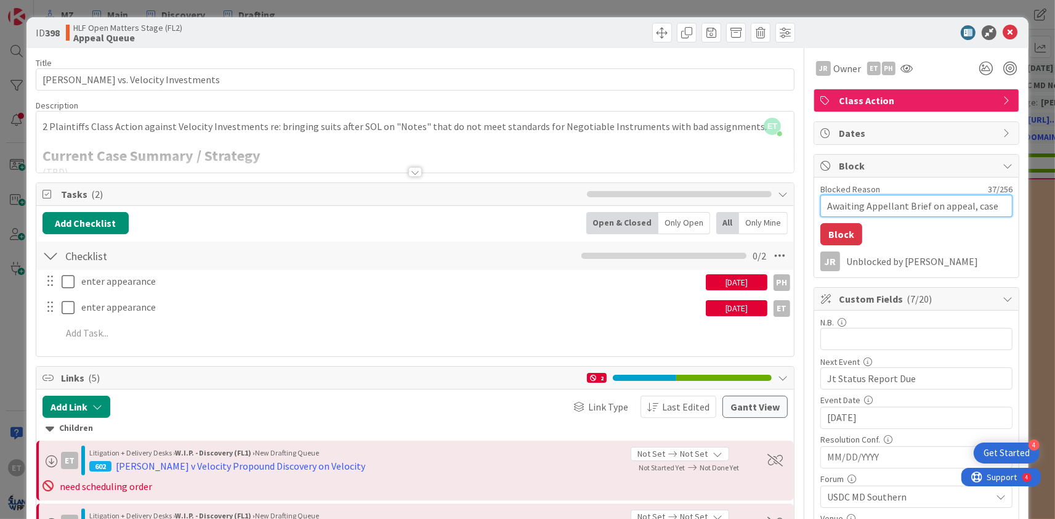
type textarea "Awaiting Appellant Brief on appeal, case"
type textarea "x"
type textarea "Awaiting Appellant Brief on appeal, case S"
type textarea "x"
type textarea "Awaiting Appellant Brief on appeal, case St"
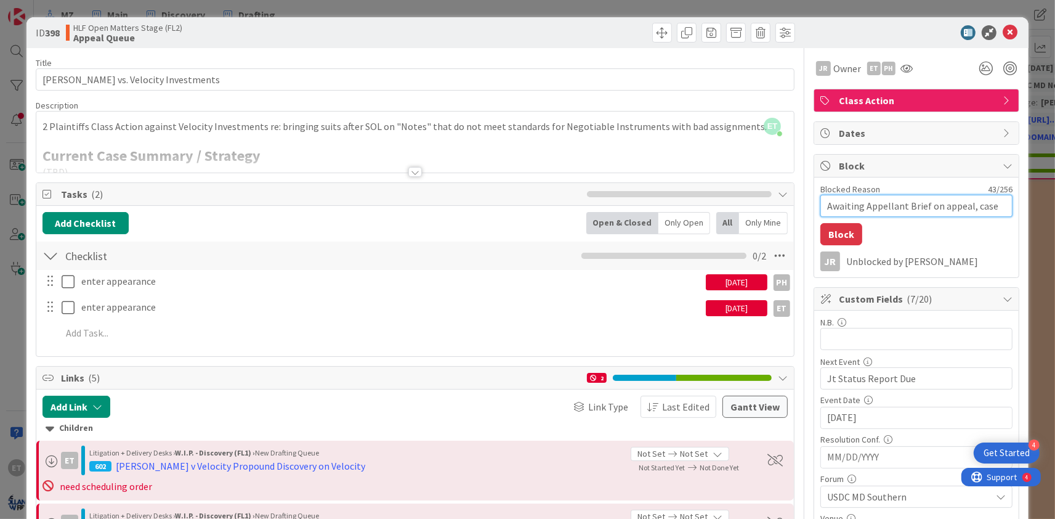
type textarea "x"
type textarea "Awaiting Appellant Brief on appeal, case Stay"
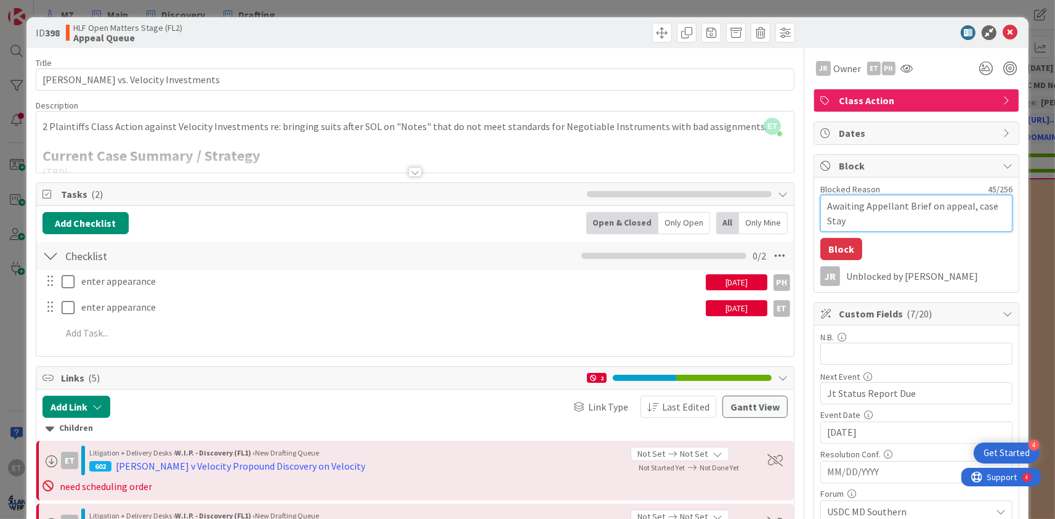
type textarea "x"
type textarea "Awaiting Appellant Brief on appeal, case Staye"
type textarea "x"
type textarea "Awaiting Appellant Brief on appeal, case Stayed"
click at [846, 244] on button "Block" at bounding box center [841, 249] width 42 height 22
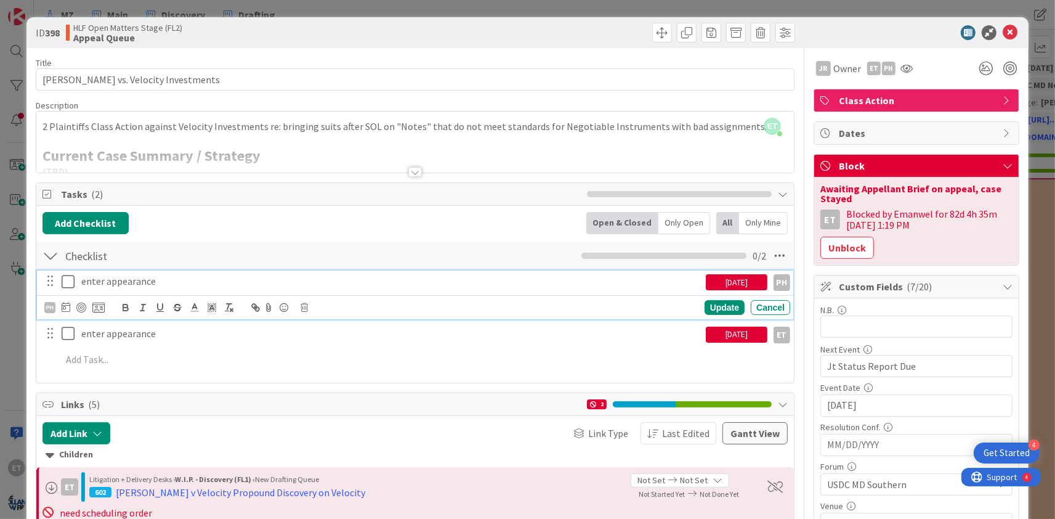
click at [67, 280] on icon at bounding box center [68, 281] width 13 height 15
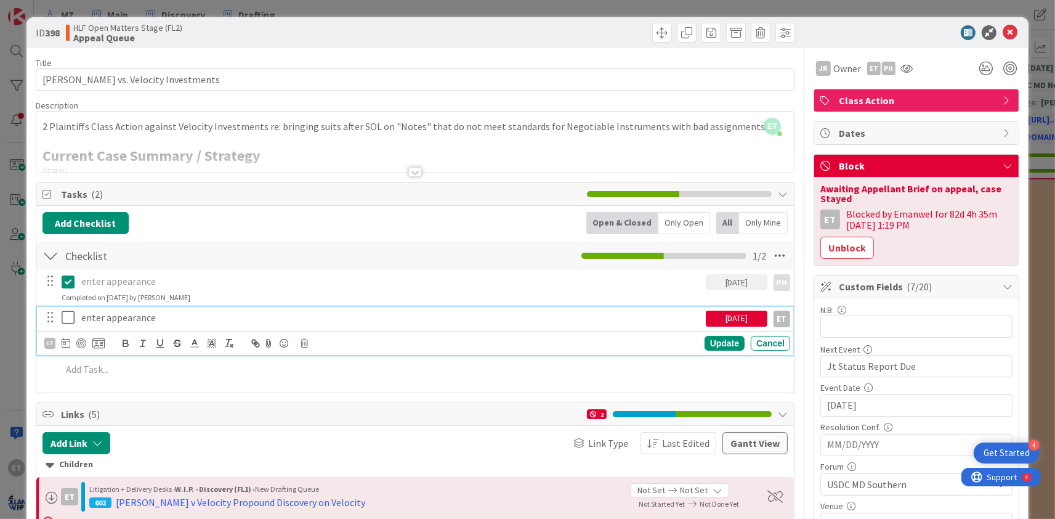
click at [69, 317] on icon at bounding box center [68, 317] width 13 height 15
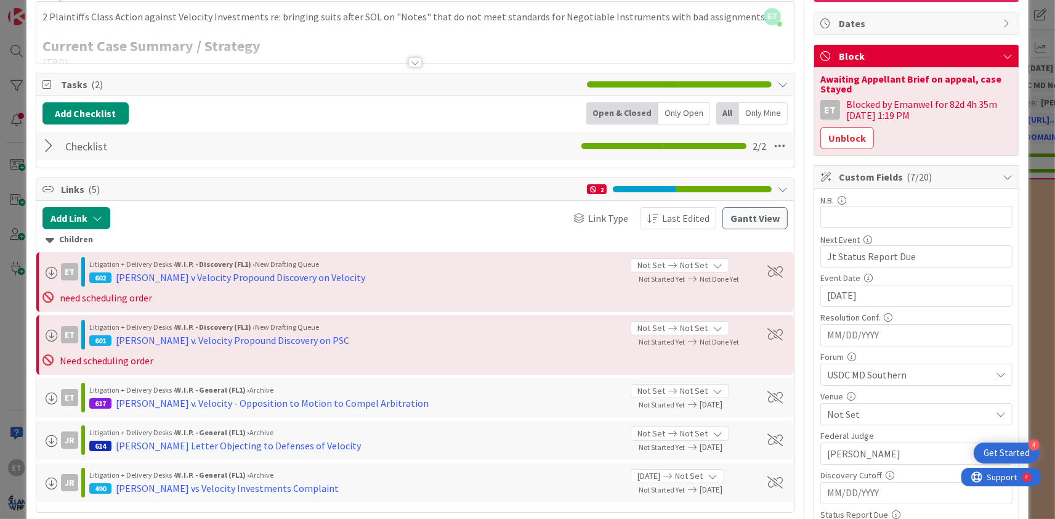
scroll to position [75, 0]
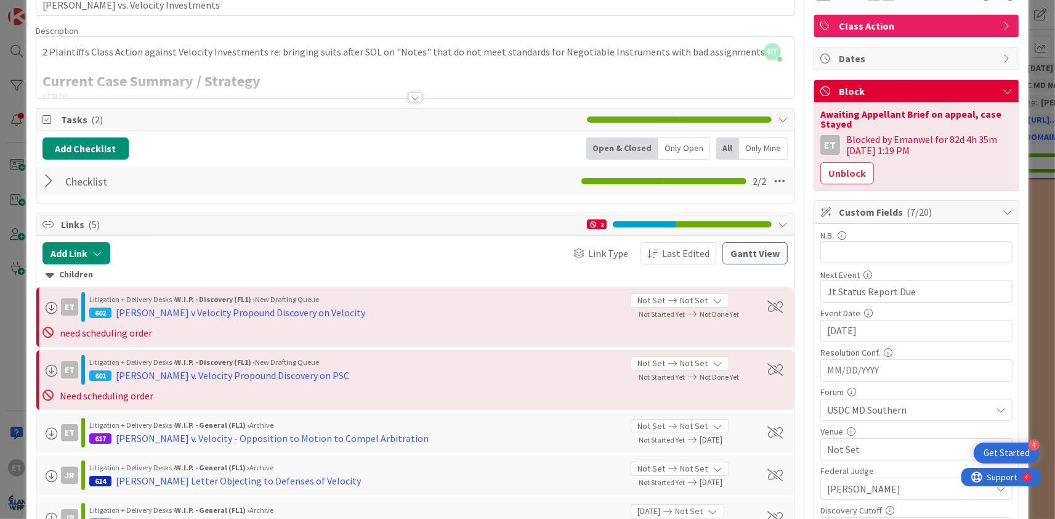
click at [52, 186] on div at bounding box center [50, 181] width 16 height 22
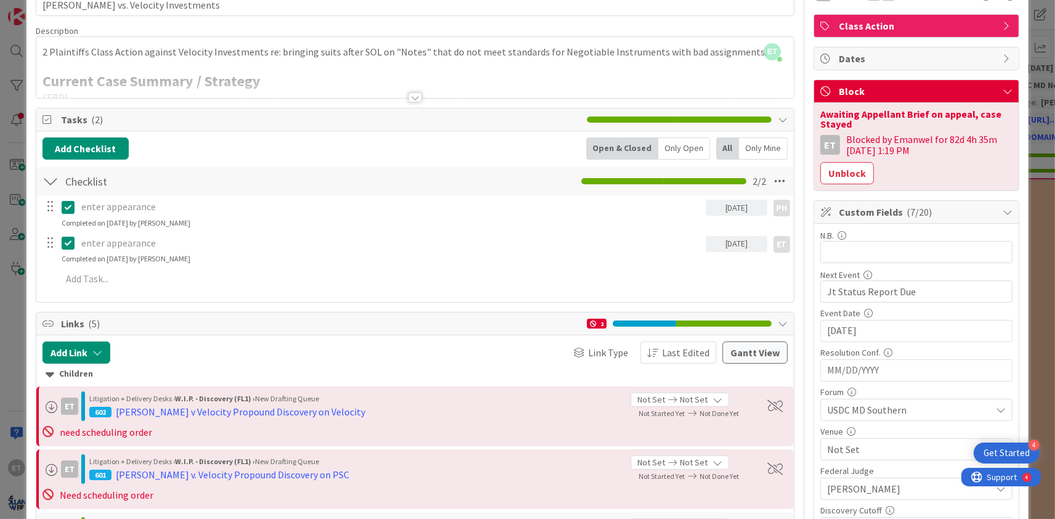
click at [71, 208] on icon at bounding box center [68, 207] width 13 height 15
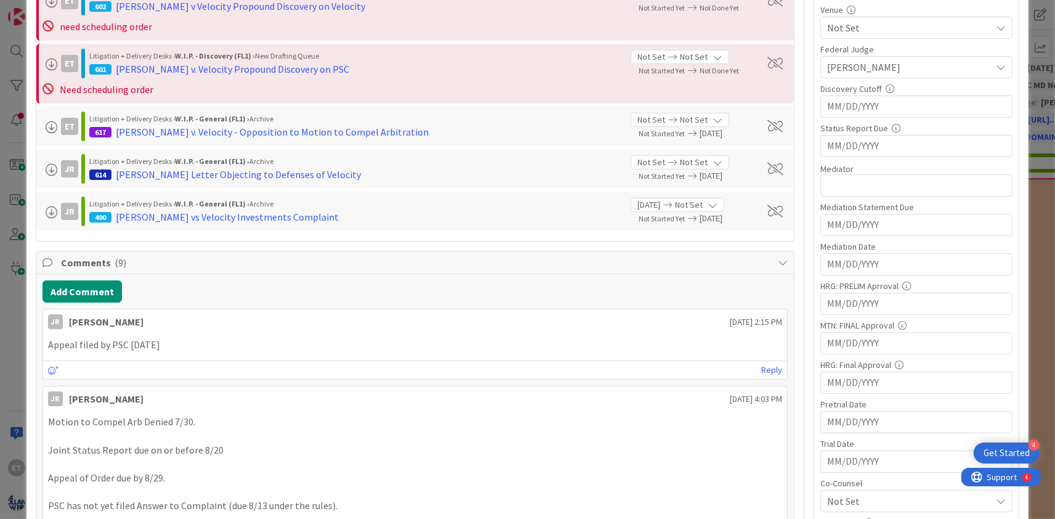
scroll to position [522, 0]
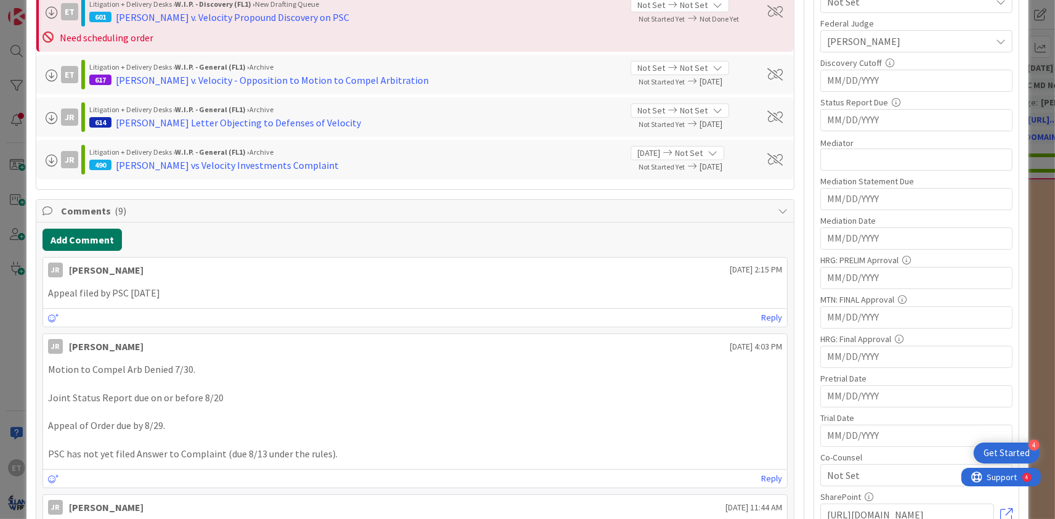
click at [84, 251] on button "Add Comment" at bounding box center [81, 239] width 79 height 22
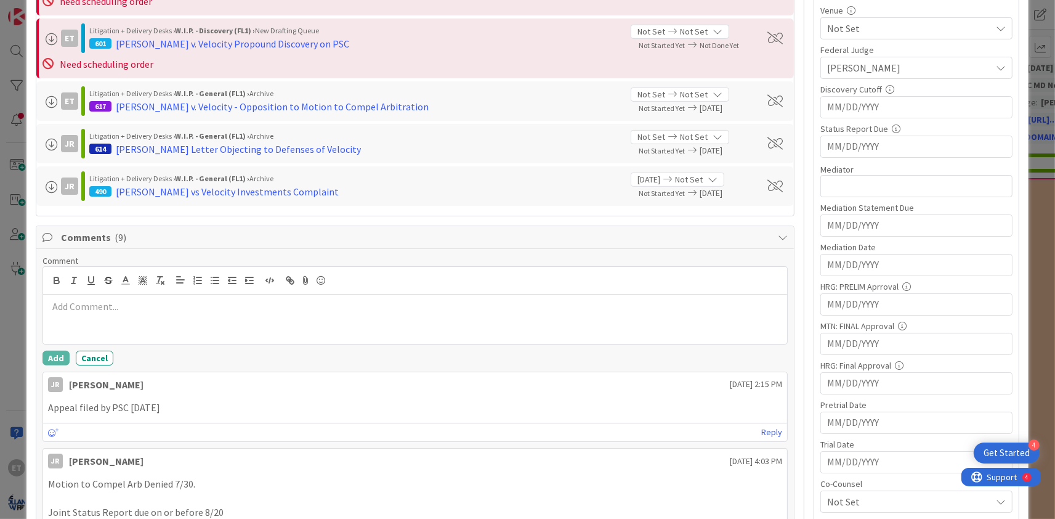
click at [195, 306] on p at bounding box center [415, 306] width 734 height 14
click at [61, 352] on button "Add" at bounding box center [55, 357] width 27 height 15
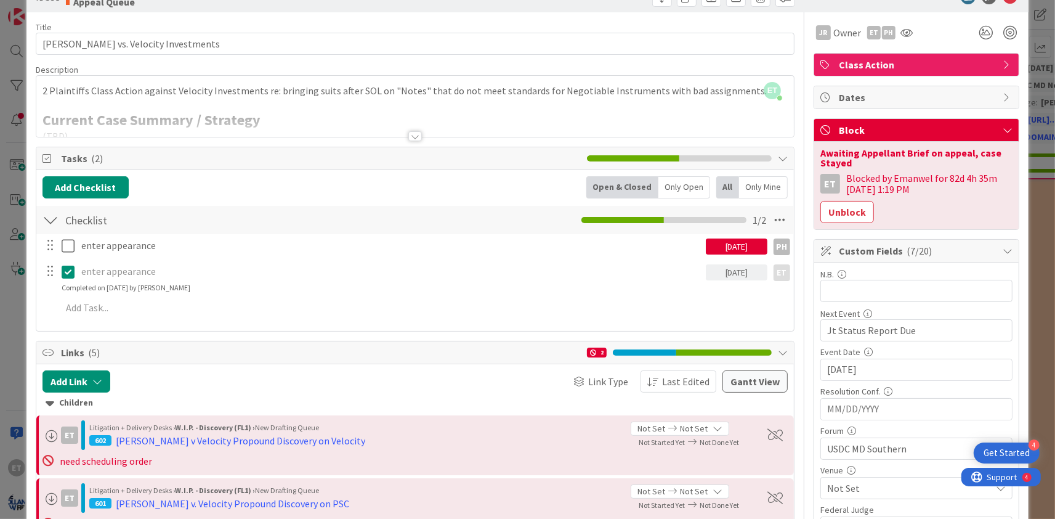
scroll to position [0, 0]
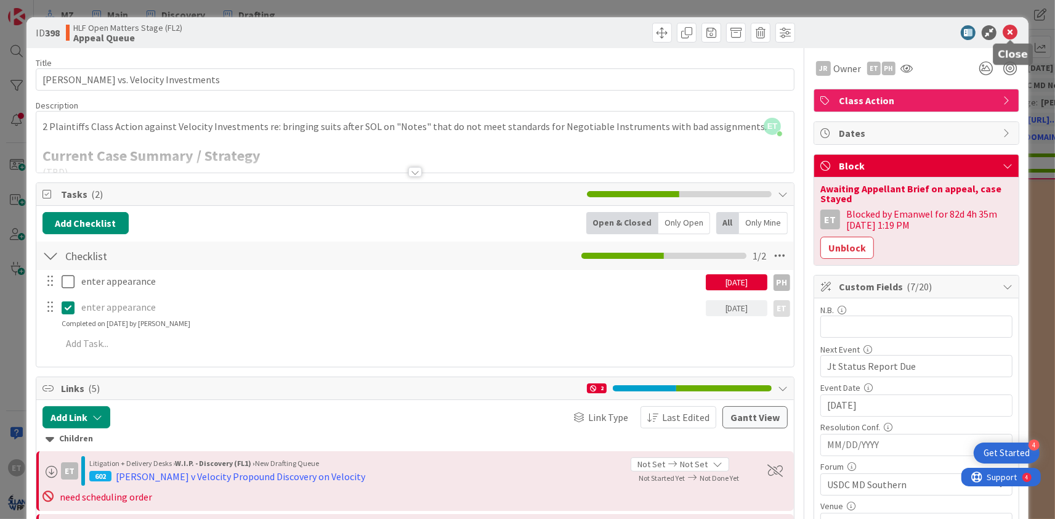
click at [1009, 33] on icon at bounding box center [1010, 32] width 15 height 15
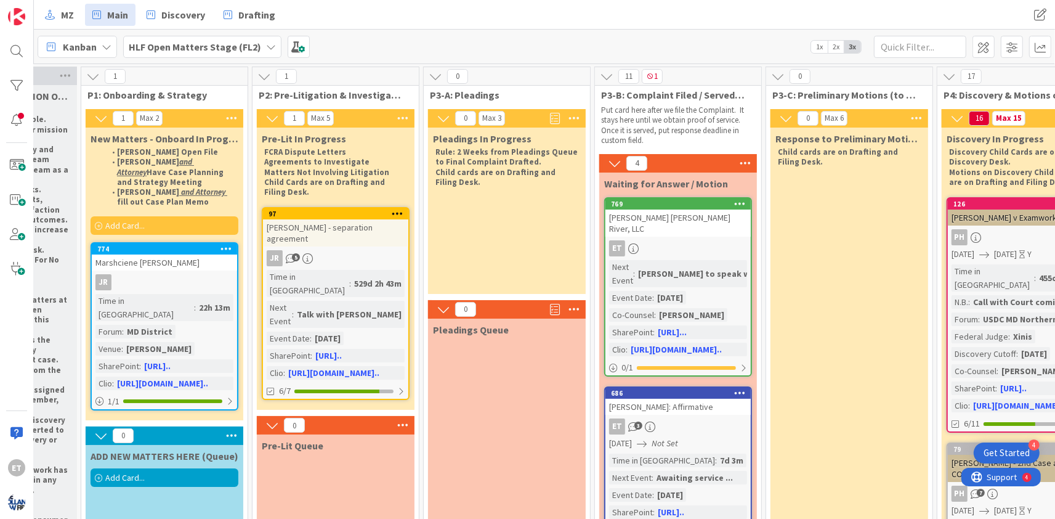
scroll to position [0, 105]
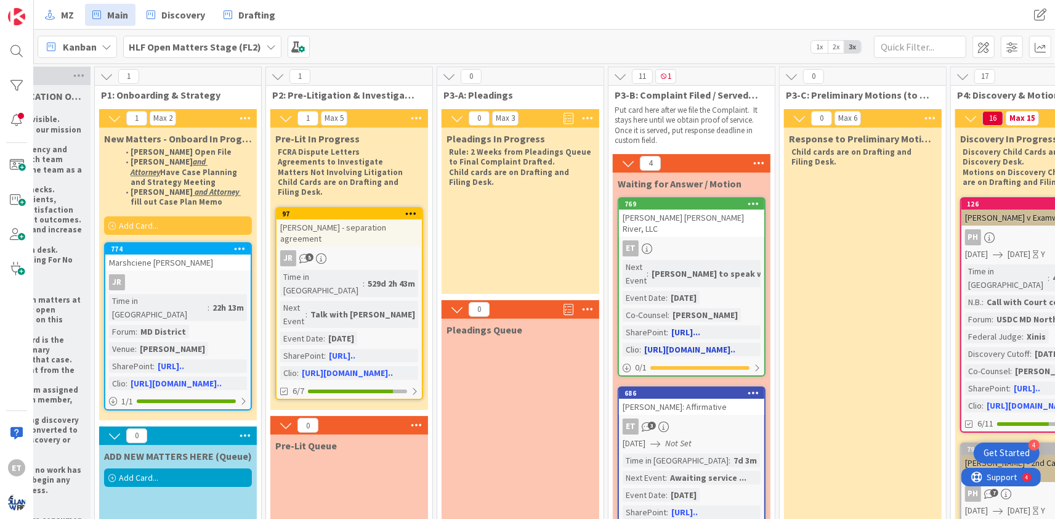
click at [695, 240] on div "ET" at bounding box center [691, 248] width 145 height 16
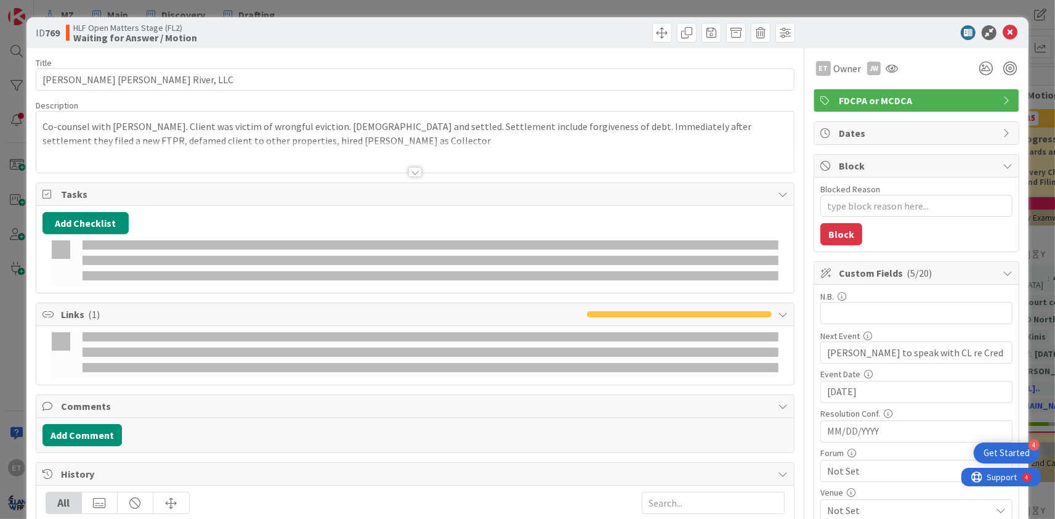
type textarea "x"
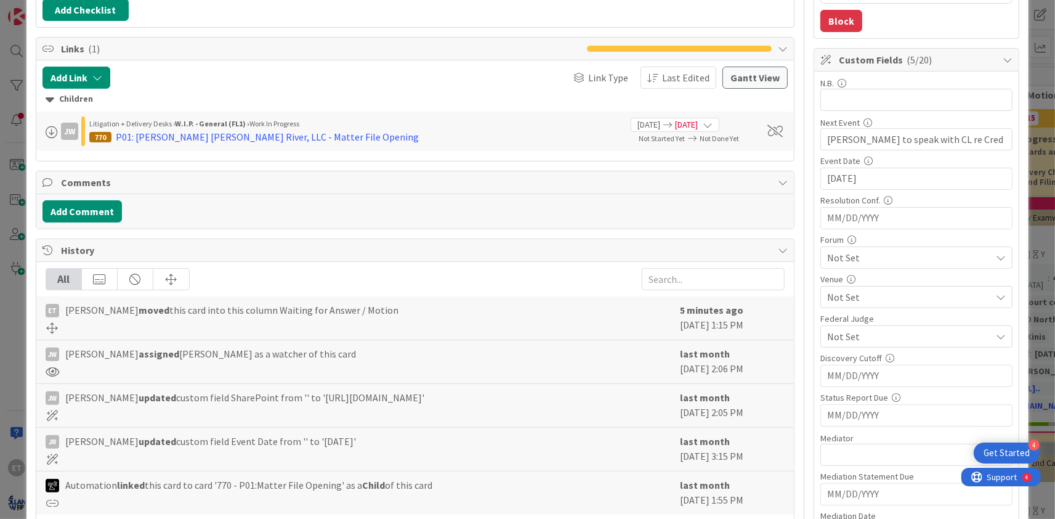
scroll to position [224, 0]
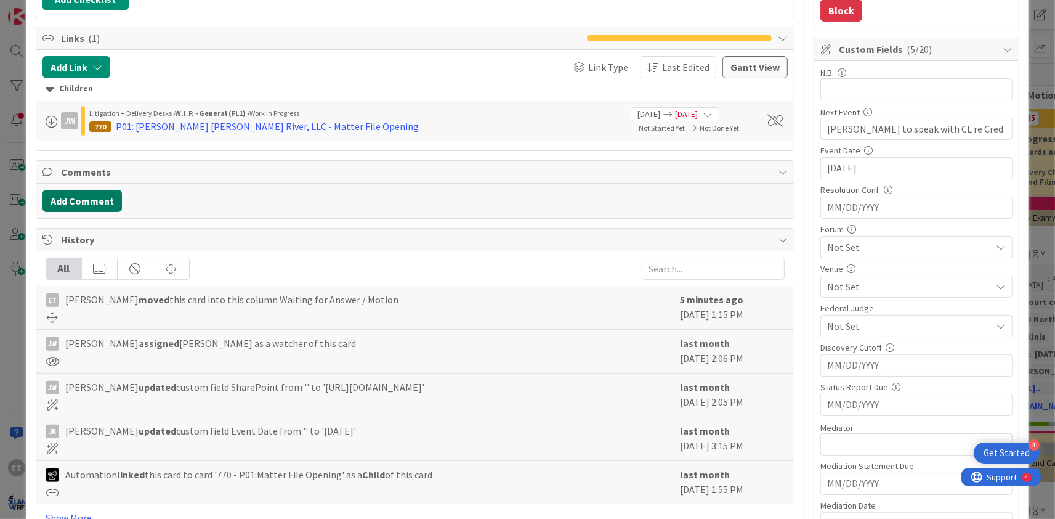
click at [99, 201] on button "Add Comment" at bounding box center [81, 201] width 79 height 22
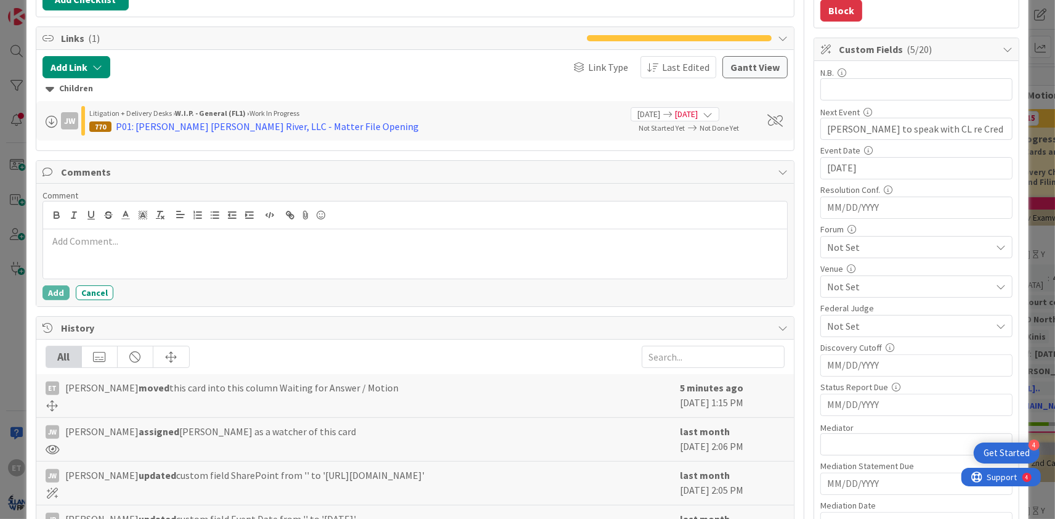
click at [209, 243] on p at bounding box center [415, 241] width 734 height 14
drag, startPoint x: 118, startPoint y: 241, endPoint x: 89, endPoint y: 238, distance: 29.1
click at [89, 238] on p "Received paper" at bounding box center [415, 241] width 734 height 14
click at [123, 239] on p "Received Subpoena response through co-counsel re this." at bounding box center [415, 241] width 734 height 14
click at [153, 238] on p "Received Subpoena response through co-counsel re this." at bounding box center [415, 241] width 734 height 14
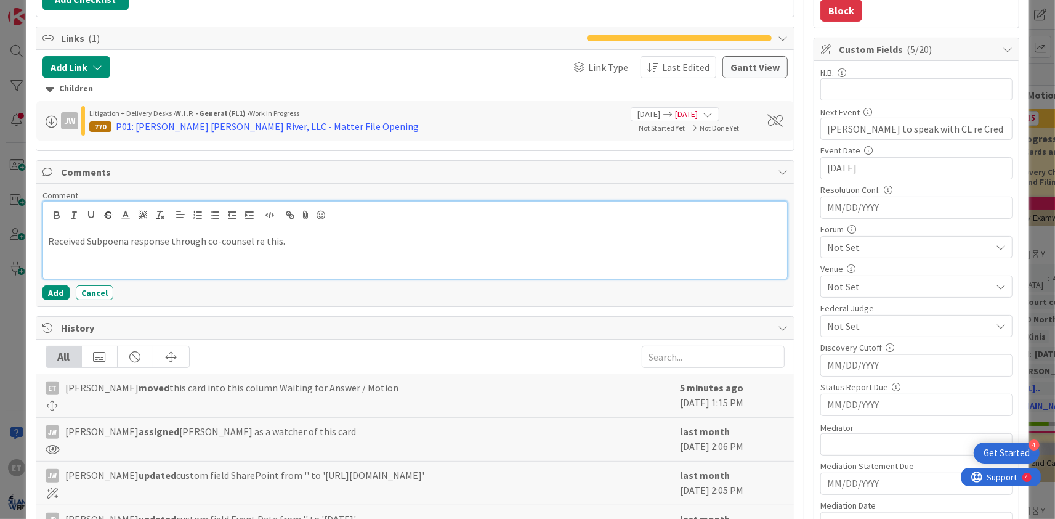
click at [242, 236] on p "Received Subpoena response through co-counsel re this." at bounding box center [415, 241] width 734 height 14
click at [288, 238] on p "Received Subpoena response through co-counsel re this." at bounding box center [415, 241] width 734 height 14
drag, startPoint x: 283, startPoint y: 243, endPoint x: 254, endPoint y: 240, distance: 29.7
click at [254, 240] on p "Received Subpoena response through co-counsel re this!" at bounding box center [415, 241] width 734 height 14
click at [58, 289] on button "Add" at bounding box center [55, 292] width 27 height 15
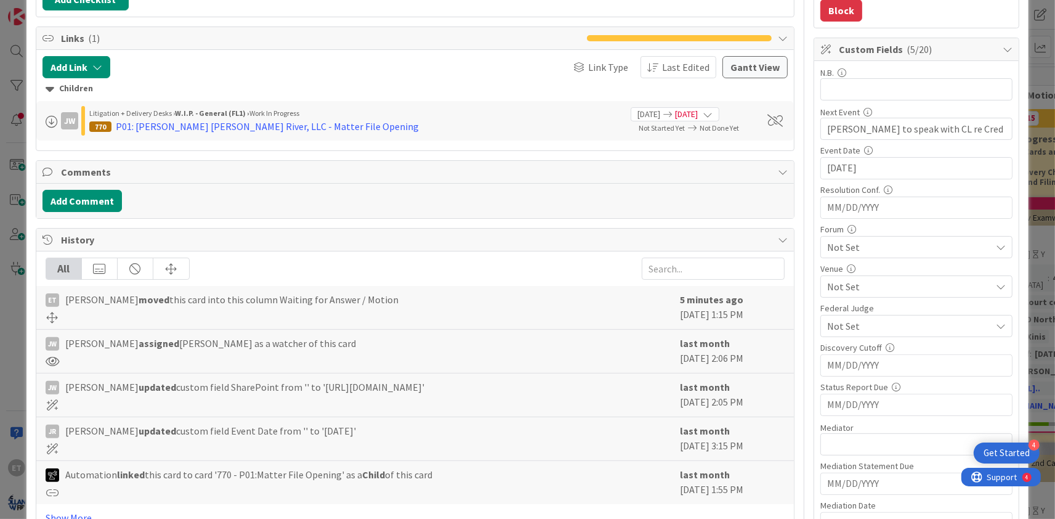
type textarea "x"
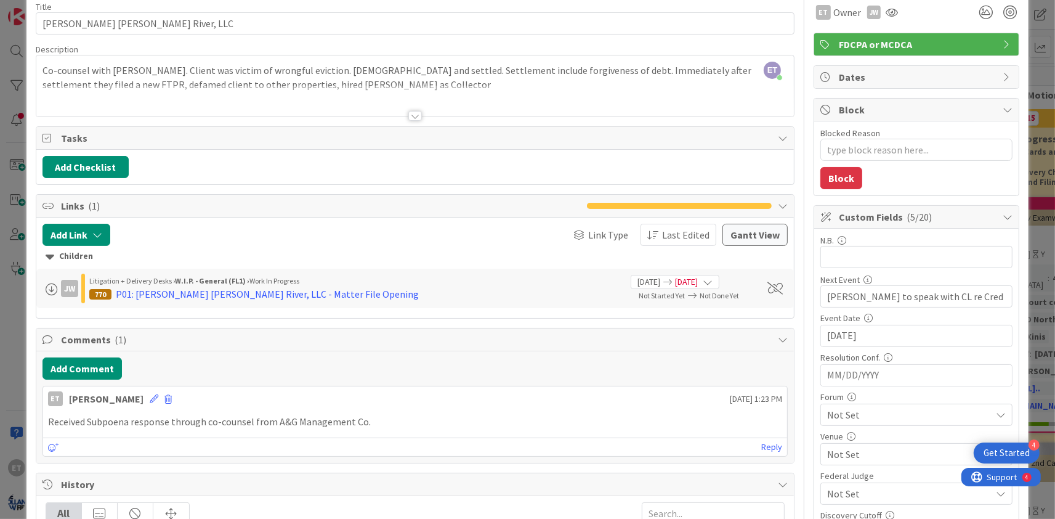
scroll to position [0, 0]
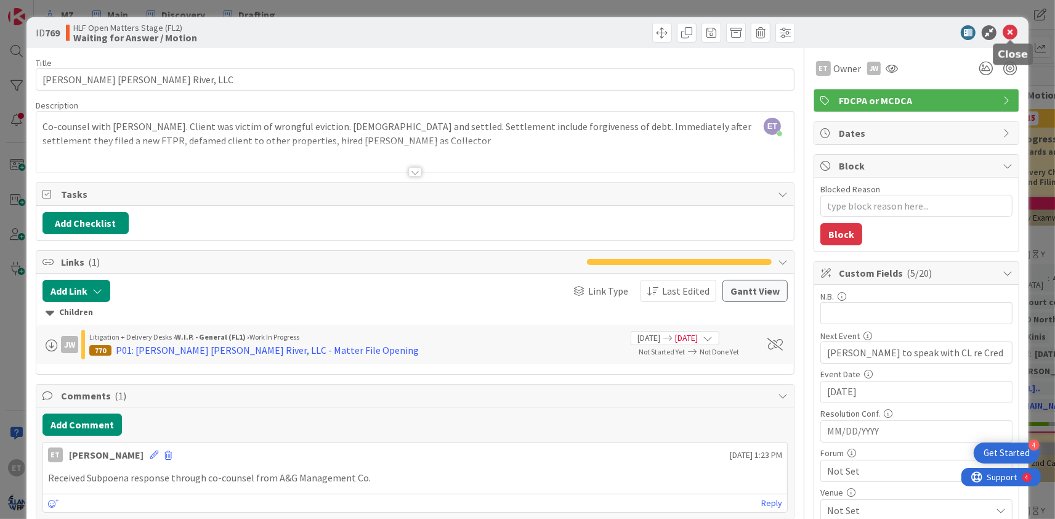
click at [1014, 29] on icon at bounding box center [1010, 32] width 15 height 15
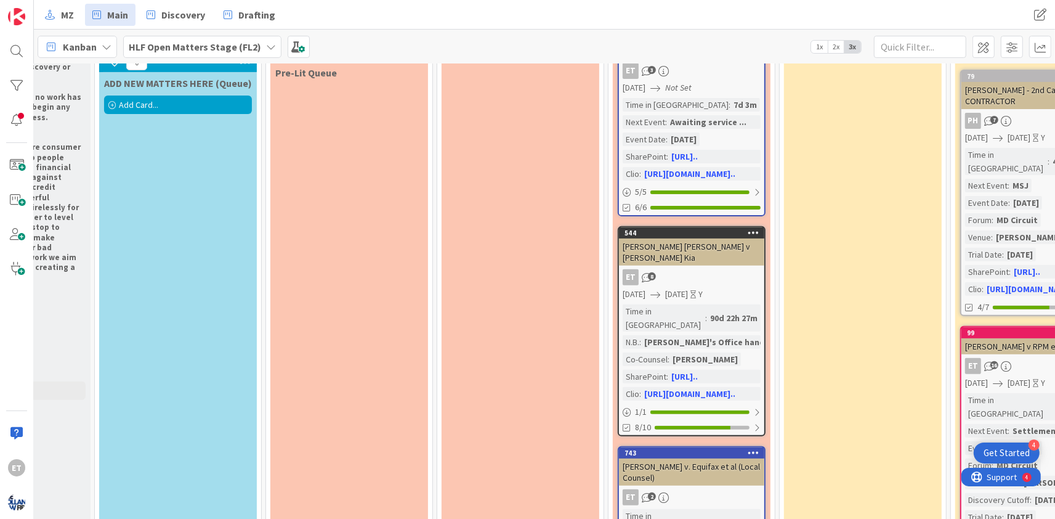
scroll to position [0, 105]
